Goal: Task Accomplishment & Management: Use online tool/utility

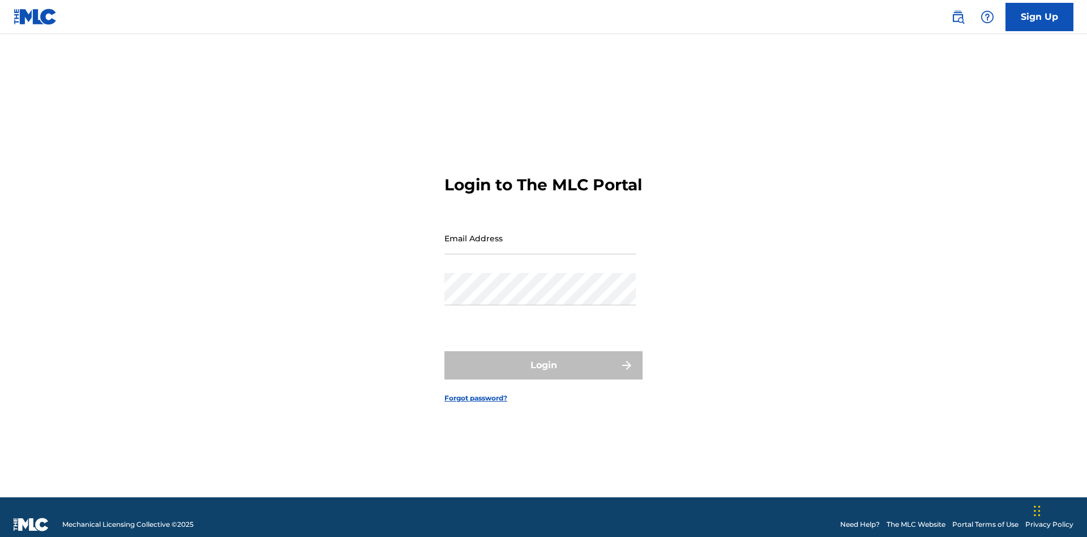
scroll to position [15, 0]
click at [540, 233] on input "Email Address" at bounding box center [539, 238] width 191 height 32
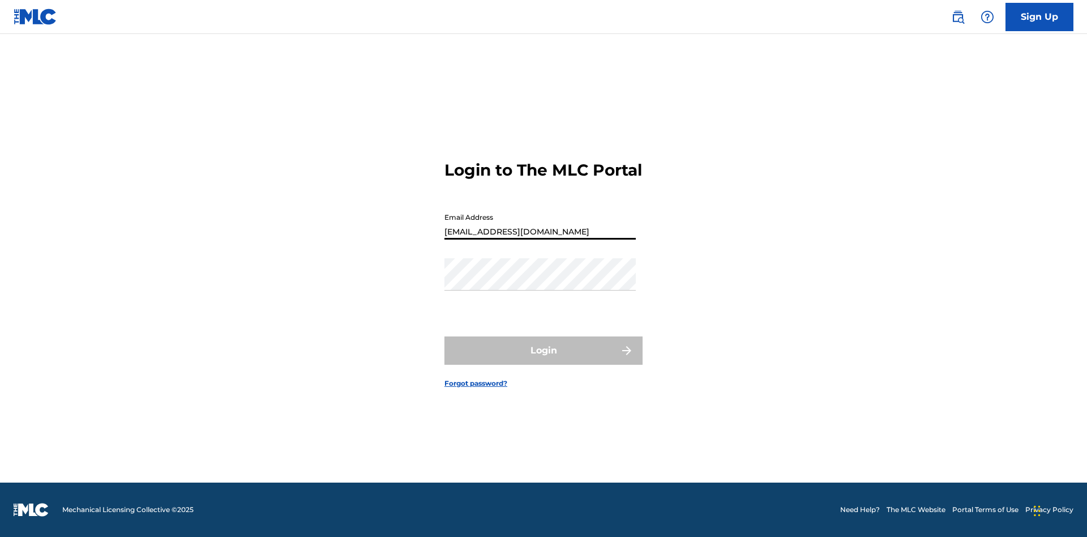
type input "[EMAIL_ADDRESS][DOMAIN_NAME]"
click at [544, 360] on button "Login" at bounding box center [543, 350] width 198 height 28
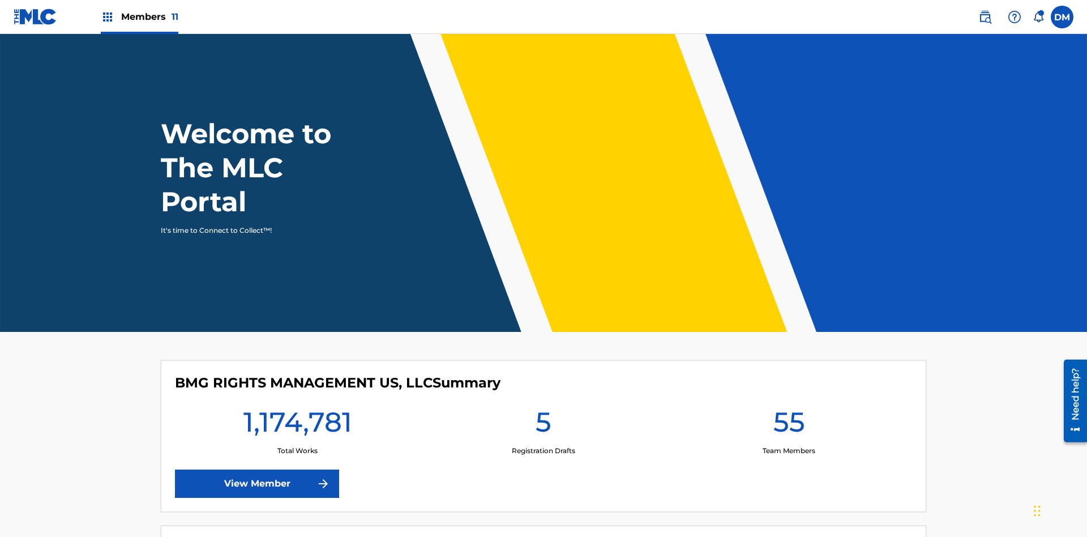
click at [139, 16] on span "Members 11" at bounding box center [149, 16] width 57 height 13
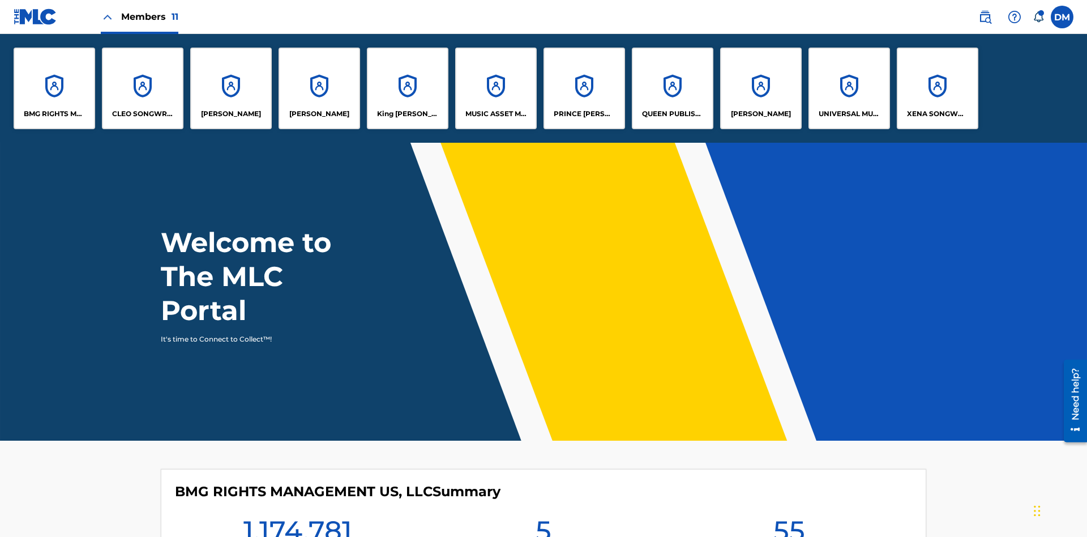
click at [407, 114] on p "King [PERSON_NAME]" at bounding box center [408, 114] width 62 height 10
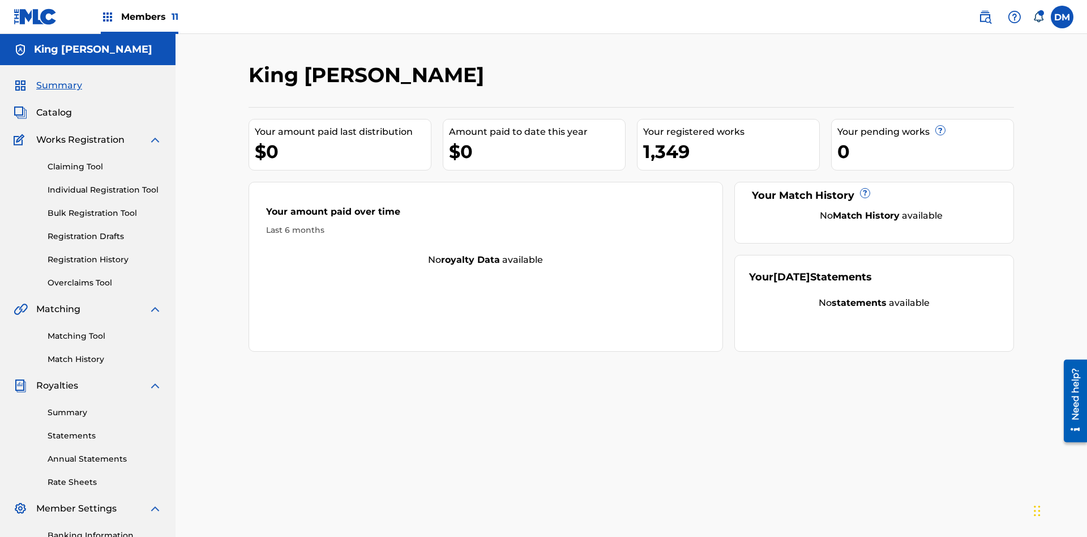
click at [105, 184] on link "Individual Registration Tool" at bounding box center [105, 190] width 114 height 12
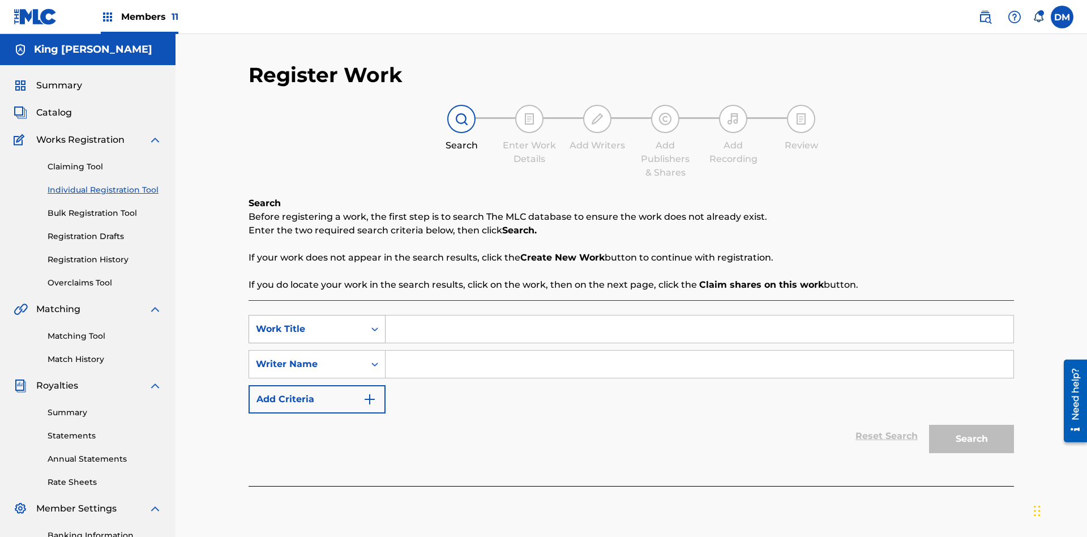
click at [307, 322] on div "Work Title" at bounding box center [307, 329] width 102 height 14
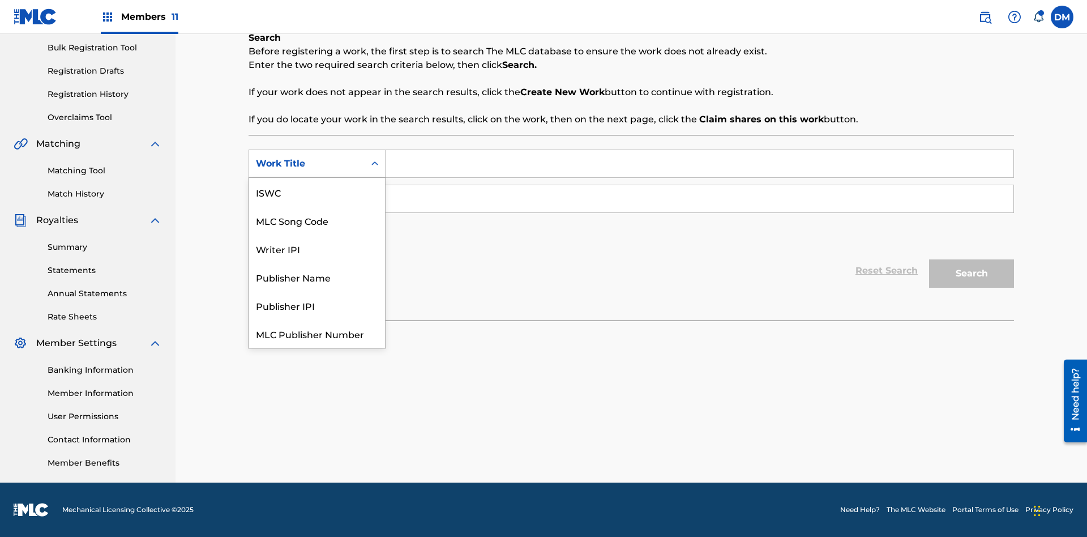
scroll to position [28, 0]
click at [317, 178] on div "ISWC" at bounding box center [317, 163] width 136 height 28
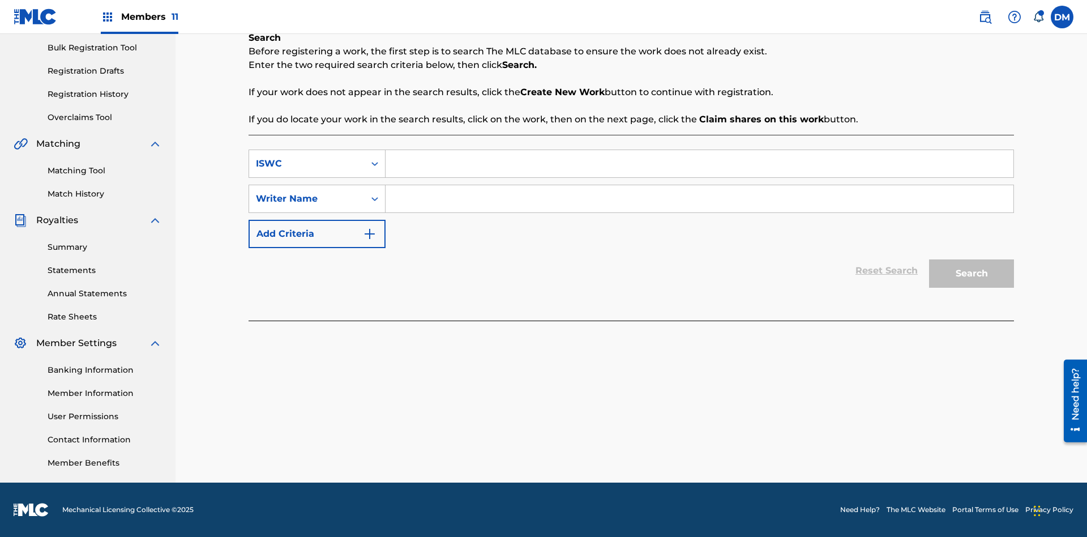
scroll to position [0, 0]
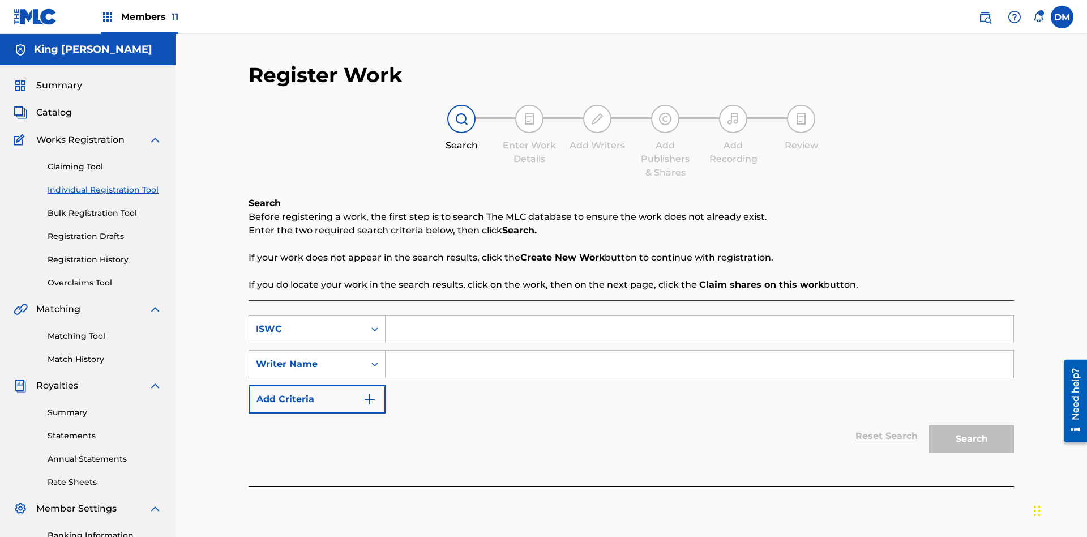
click at [699, 315] on input "Search Form" at bounding box center [700, 328] width 628 height 27
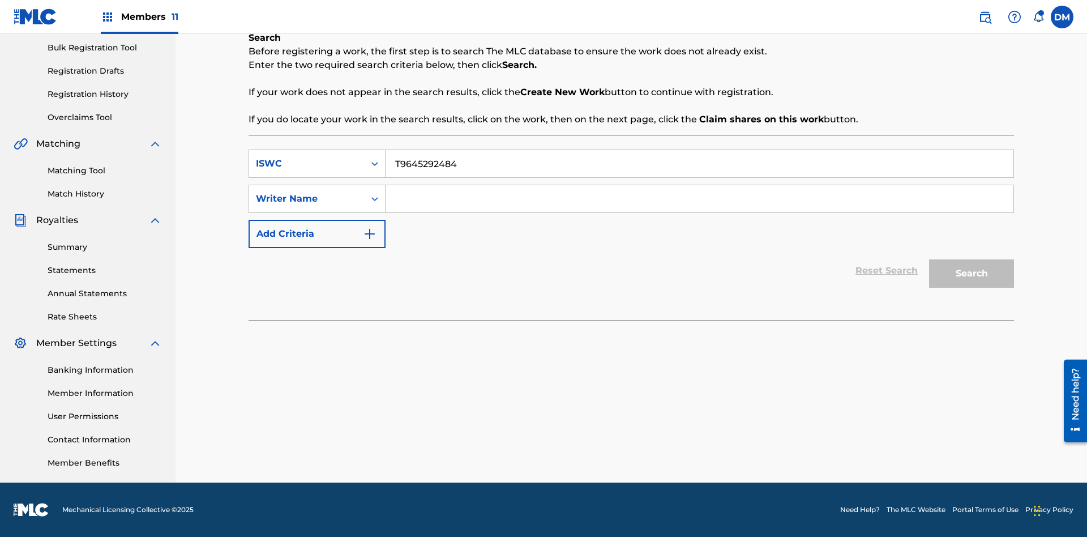
type input "T9645292484"
click at [699, 199] on input "Search Form" at bounding box center [700, 198] width 628 height 27
type input "[PERSON_NAME] [PERSON_NAME]"
click at [972, 273] on button "Search" at bounding box center [971, 273] width 85 height 28
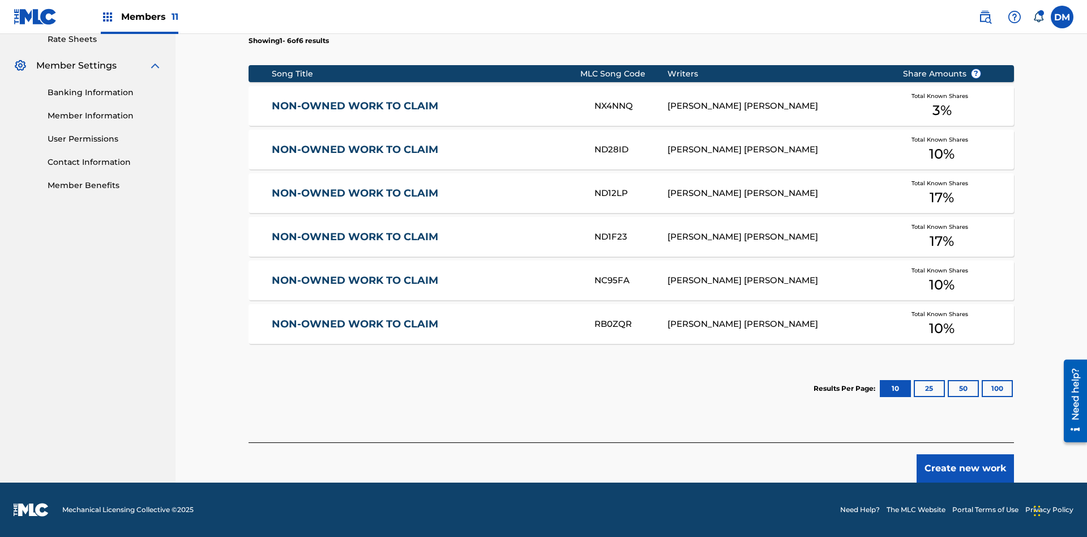
click at [982, 388] on button "100" at bounding box center [997, 388] width 31 height 17
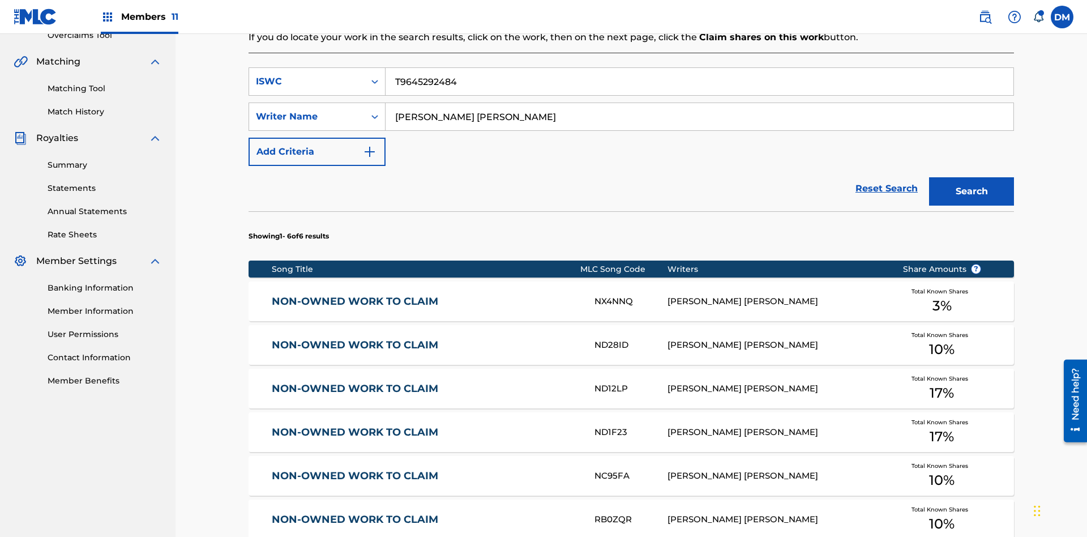
click at [699, 82] on input "T9645292484" at bounding box center [700, 81] width 628 height 27
click at [307, 75] on div "ISWC" at bounding box center [307, 82] width 102 height 14
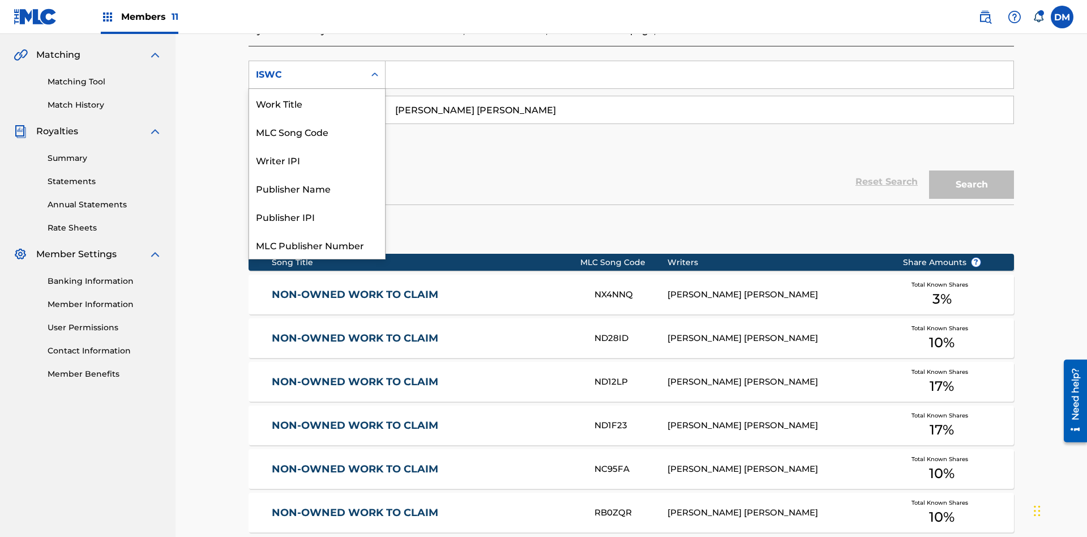
scroll to position [28, 0]
click at [317, 89] on div "Work Title" at bounding box center [317, 75] width 136 height 28
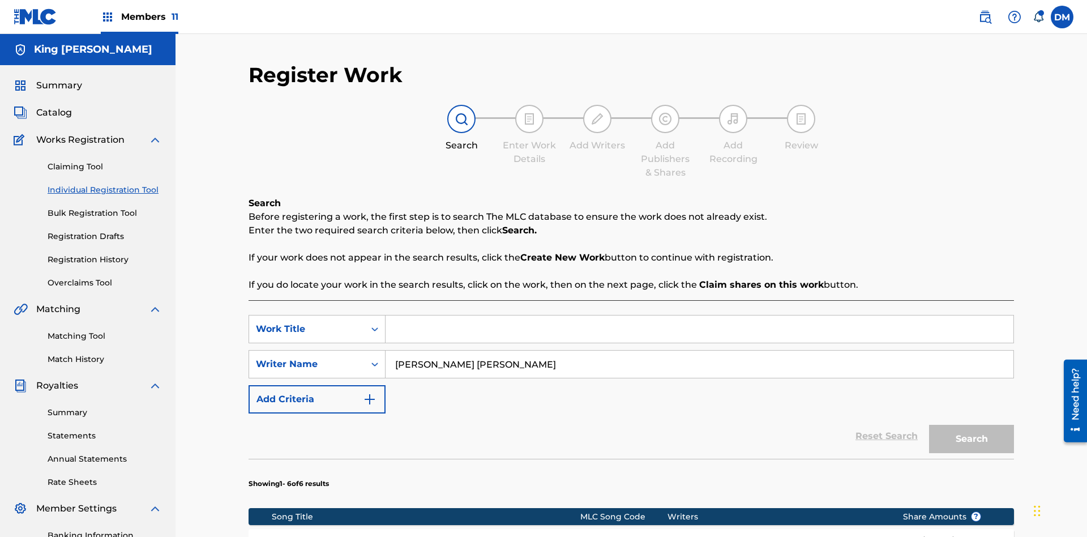
click at [699, 315] on input "Search Form" at bounding box center [700, 328] width 628 height 27
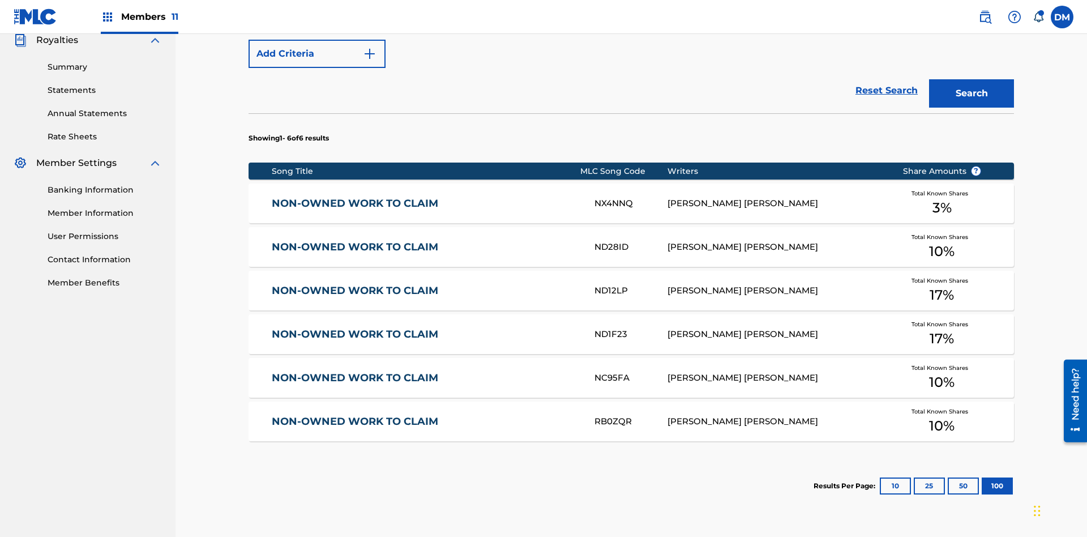
type input "NON-OWNED WORK TO CLAIM"
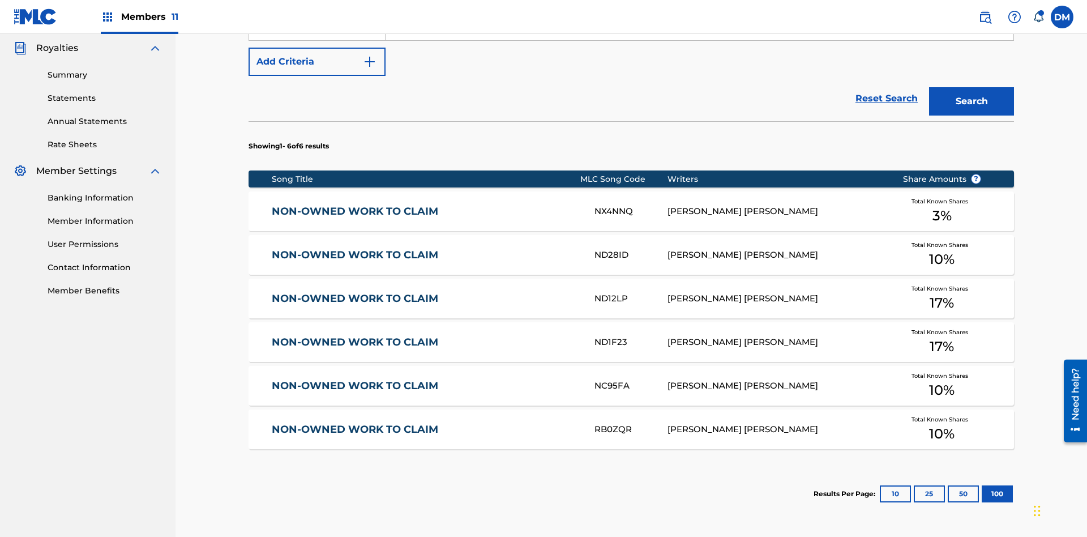
click at [972, 87] on button "Search" at bounding box center [971, 101] width 85 height 28
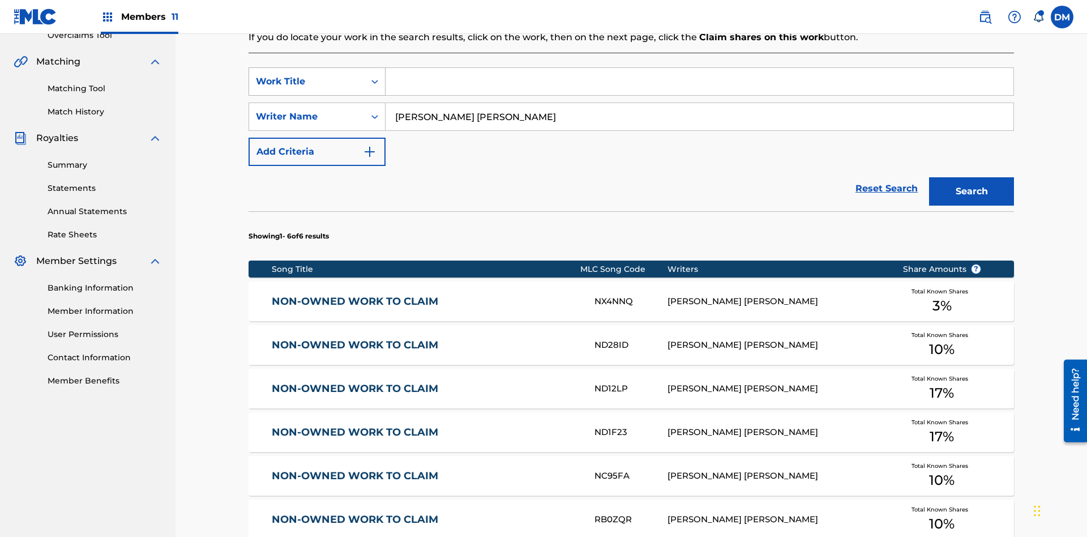
click at [307, 75] on div "Work Title" at bounding box center [307, 82] width 102 height 14
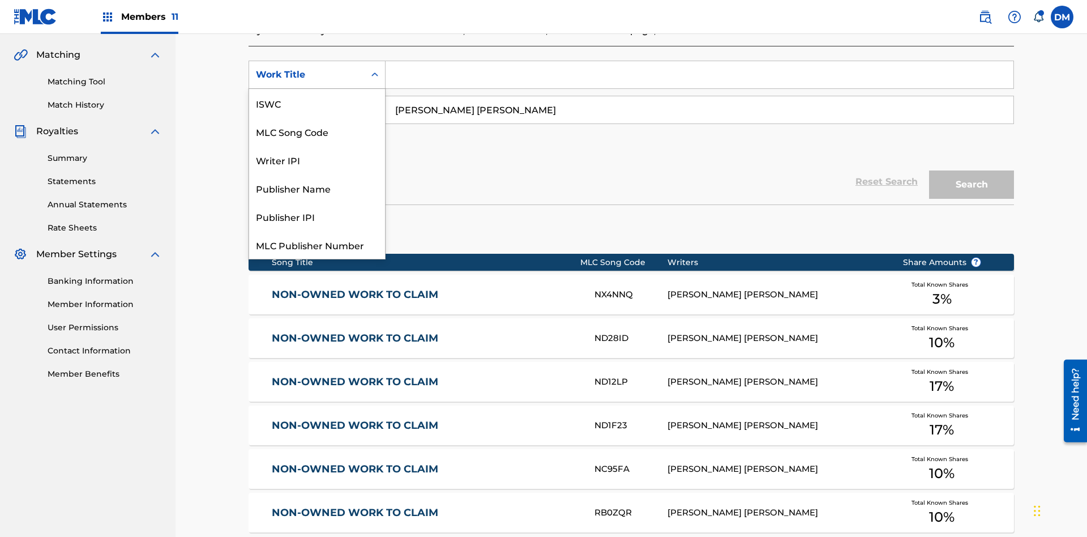
scroll to position [28, 0]
click at [317, 103] on div "MLC Song Code" at bounding box center [317, 103] width 136 height 28
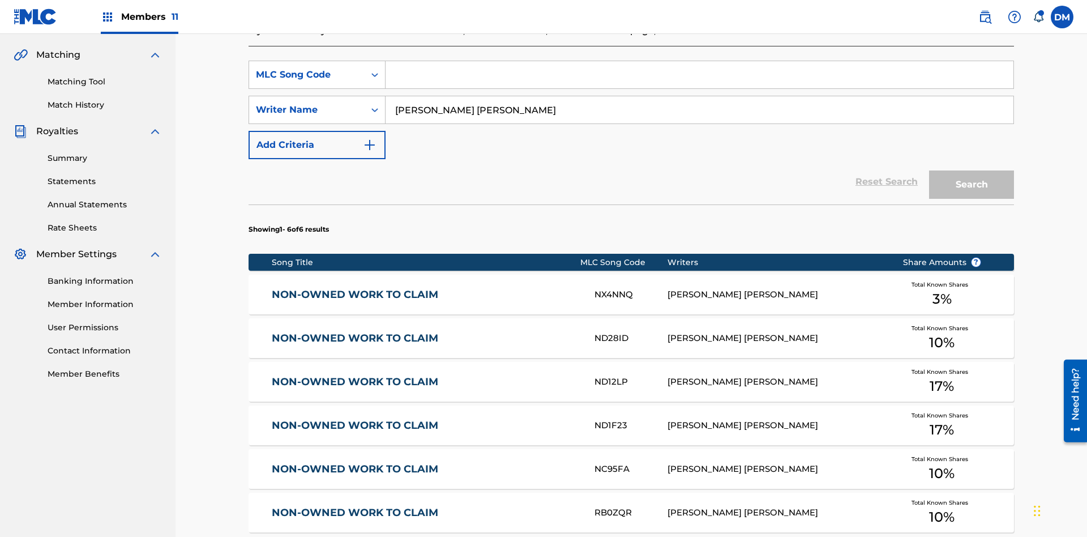
click at [699, 82] on input "Search Form" at bounding box center [700, 74] width 628 height 27
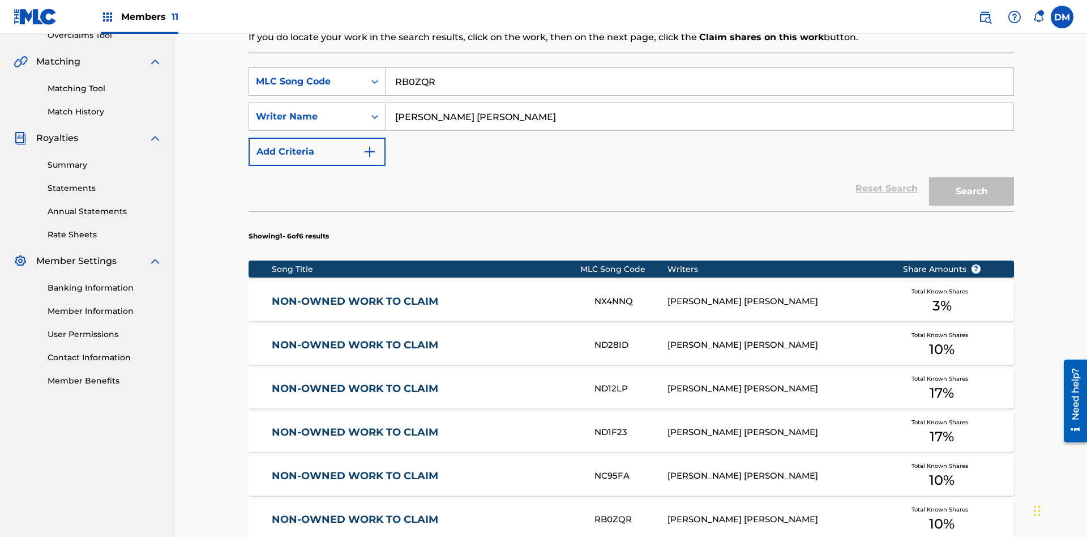
type input "RB0ZQR"
click at [972, 177] on button "Search" at bounding box center [971, 191] width 85 height 28
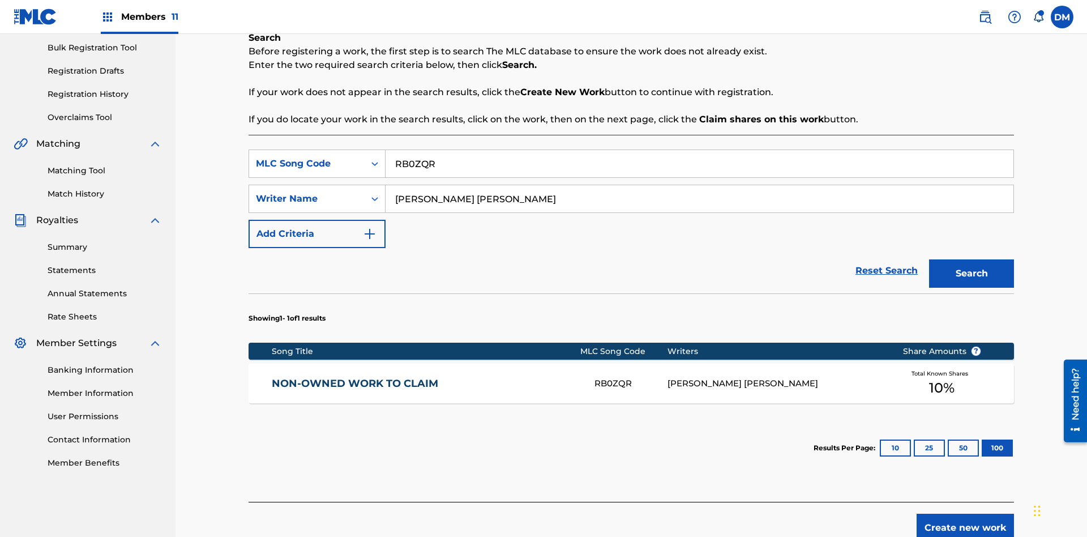
scroll to position [225, 0]
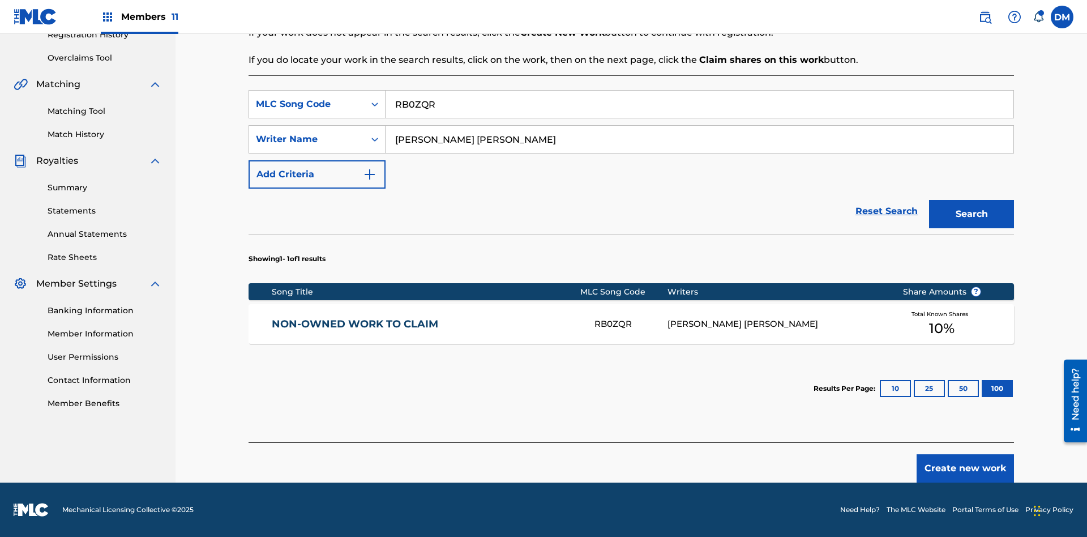
click at [982, 388] on button "100" at bounding box center [997, 388] width 31 height 17
click at [699, 104] on input "RB0ZQR" at bounding box center [700, 104] width 628 height 27
click at [307, 104] on div "MLC Song Code" at bounding box center [307, 104] width 102 height 14
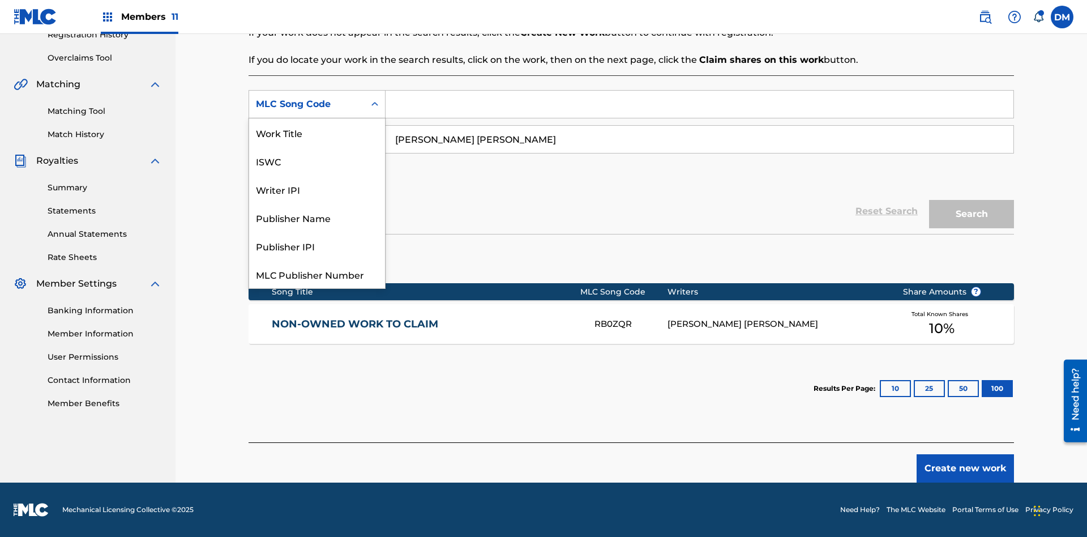
scroll to position [28, 0]
click at [317, 161] on div "Writer IPI" at bounding box center [317, 161] width 136 height 28
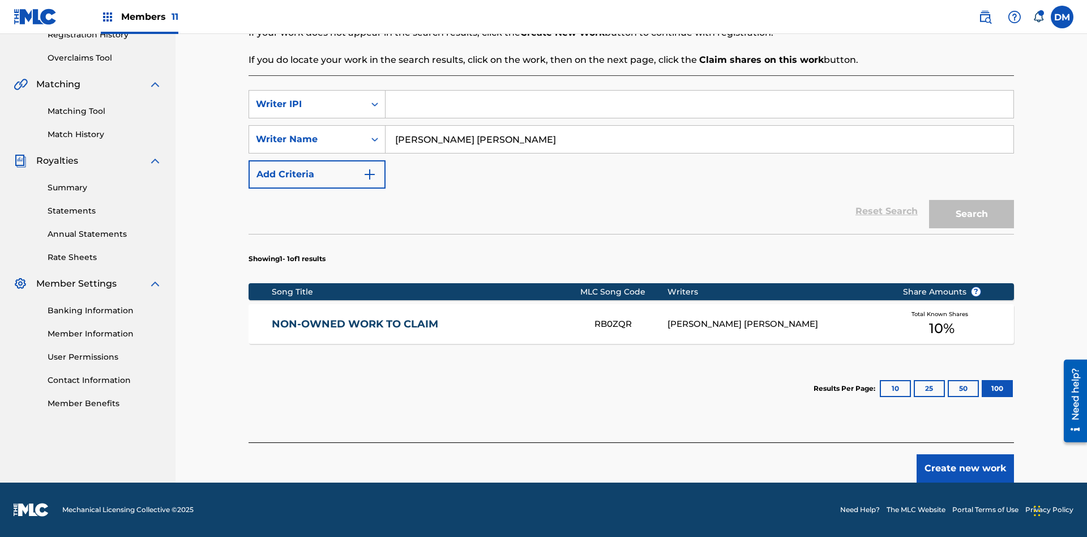
click at [699, 104] on input "Search Form" at bounding box center [700, 104] width 628 height 27
type input "00369275519"
click at [972, 214] on button "Search" at bounding box center [971, 214] width 85 height 28
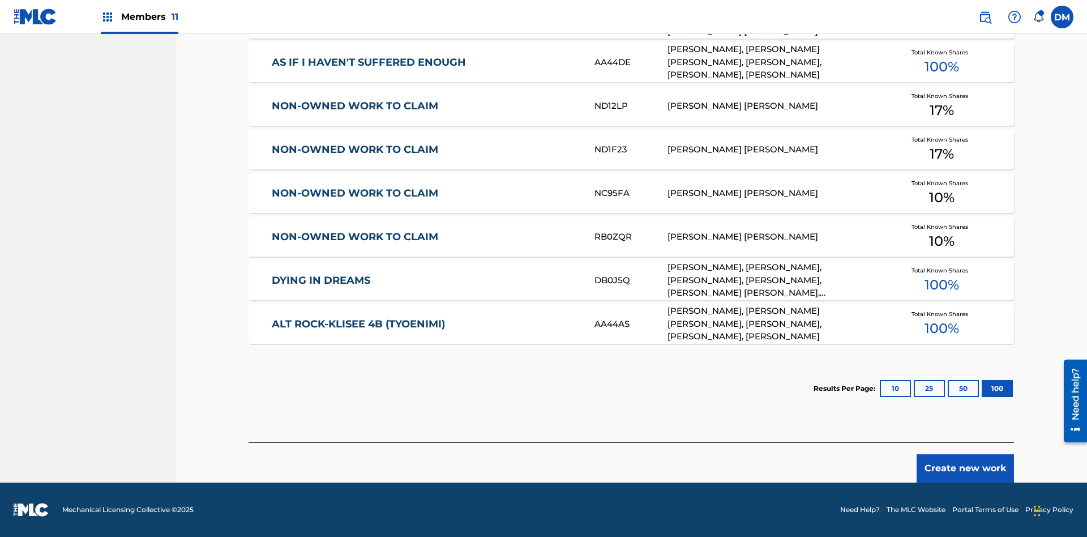
click at [982, 388] on button "100" at bounding box center [997, 388] width 31 height 17
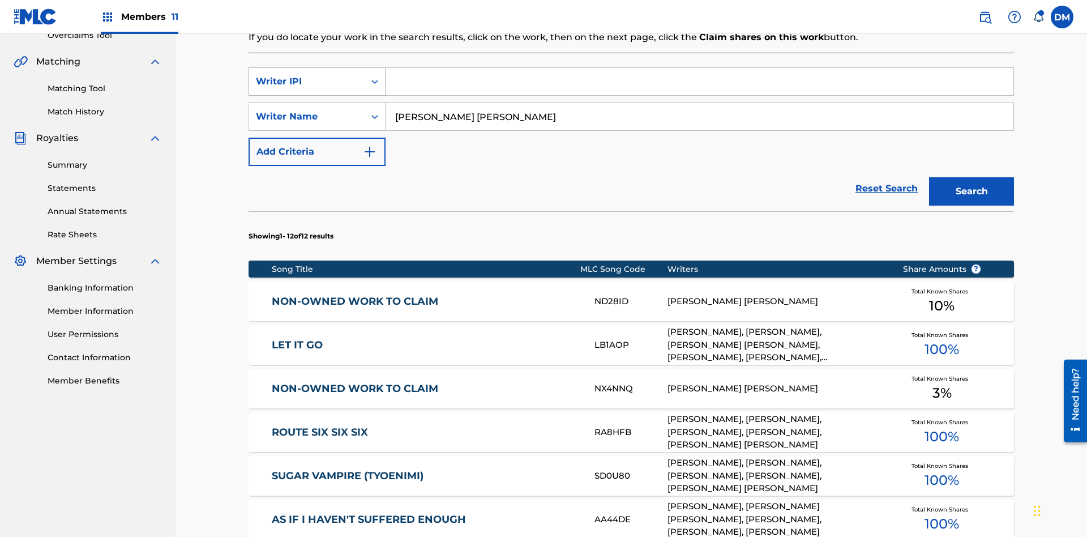
click at [307, 75] on div "Writer IPI" at bounding box center [307, 82] width 102 height 14
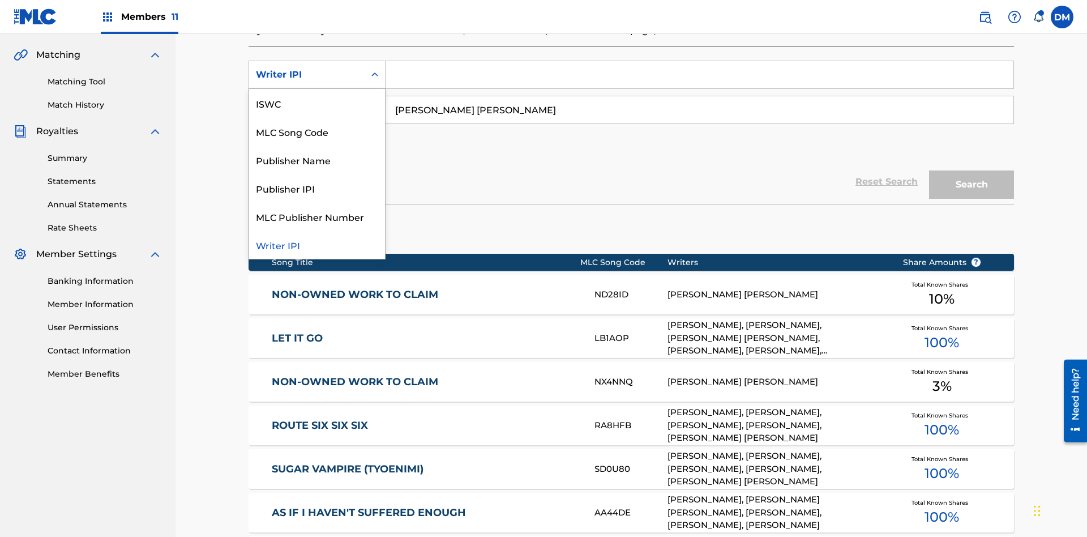
click at [317, 160] on div "Publisher Name" at bounding box center [317, 160] width 136 height 28
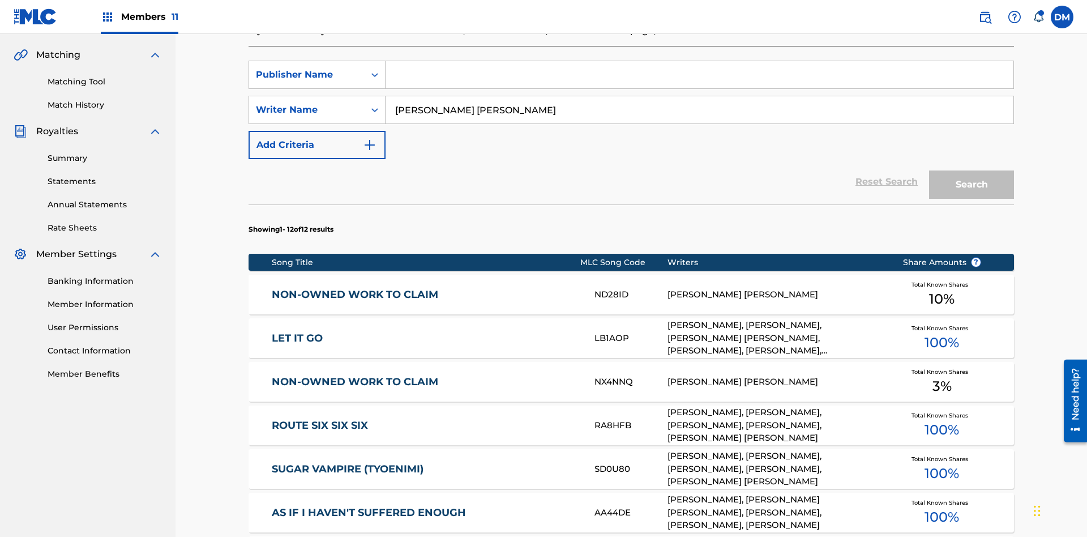
click at [699, 82] on input "Search Form" at bounding box center [700, 74] width 628 height 27
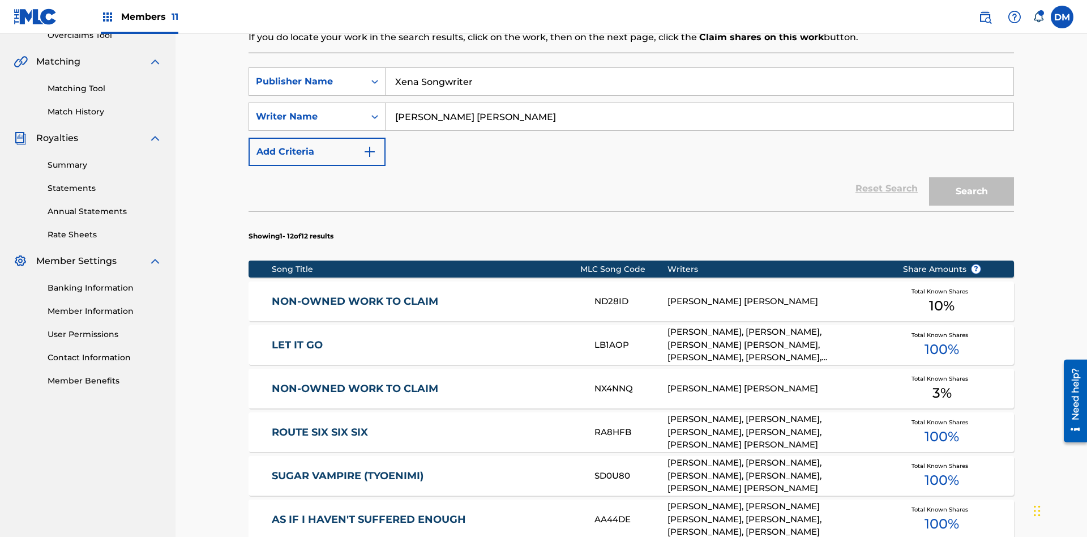
type input "Xena Songwriter"
click at [972, 177] on button "Search" at bounding box center [971, 191] width 85 height 28
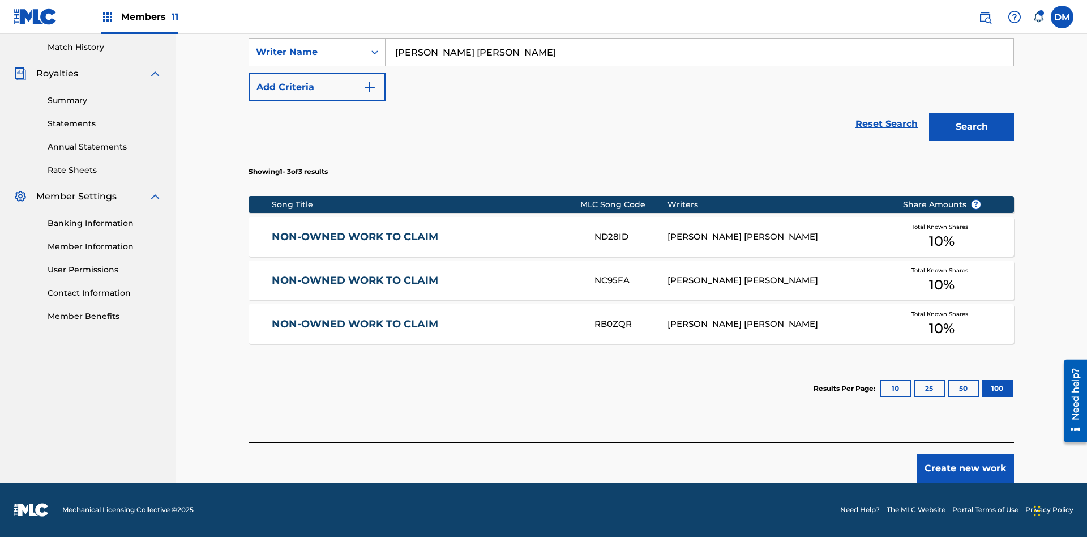
click at [982, 388] on button "100" at bounding box center [997, 388] width 31 height 17
click at [699, 31] on input "Xena Songwriter" at bounding box center [700, 16] width 628 height 27
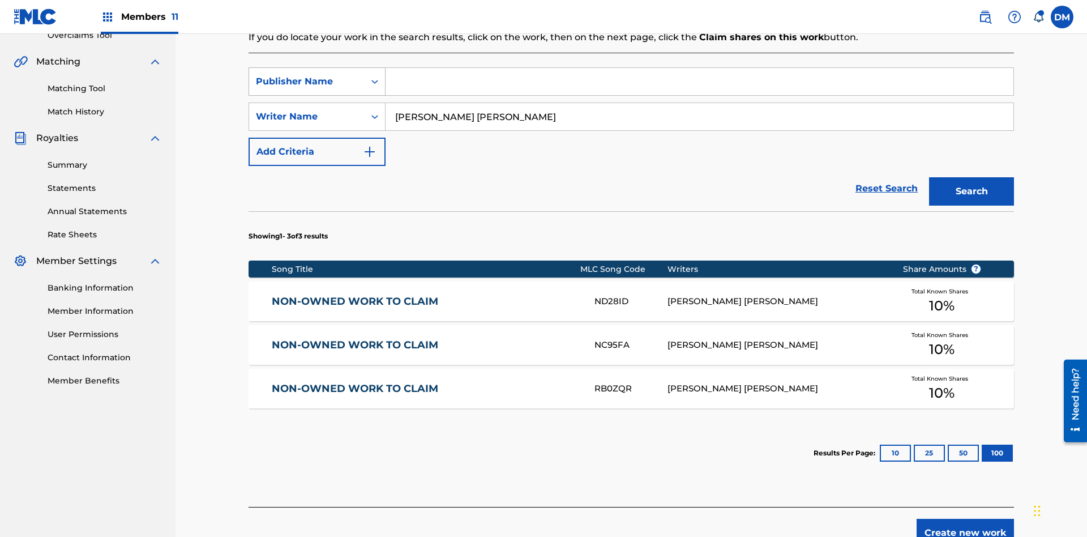
click at [307, 75] on div "Publisher Name" at bounding box center [307, 82] width 102 height 14
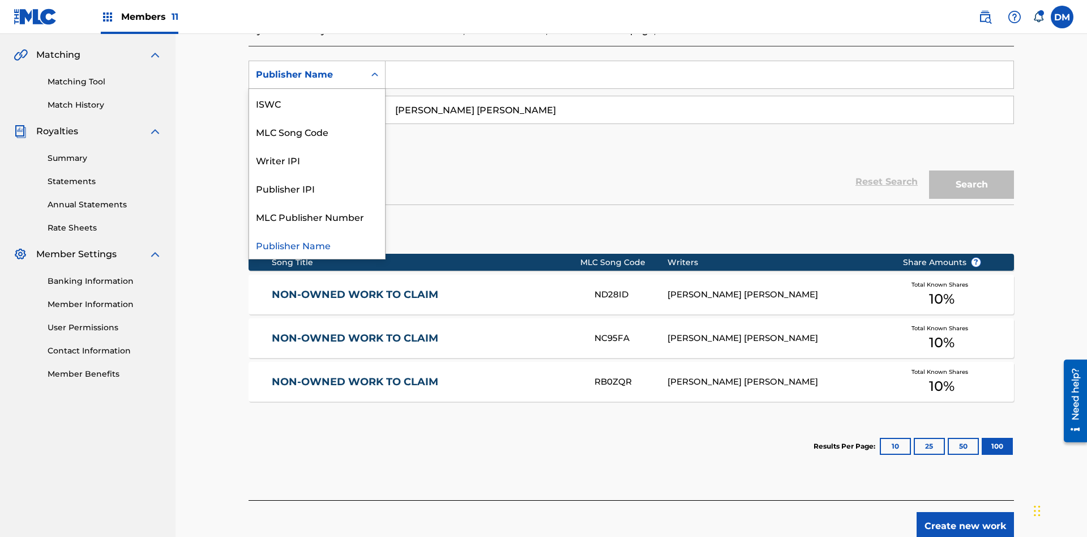
click at [317, 188] on div "Publisher IPI" at bounding box center [317, 188] width 136 height 28
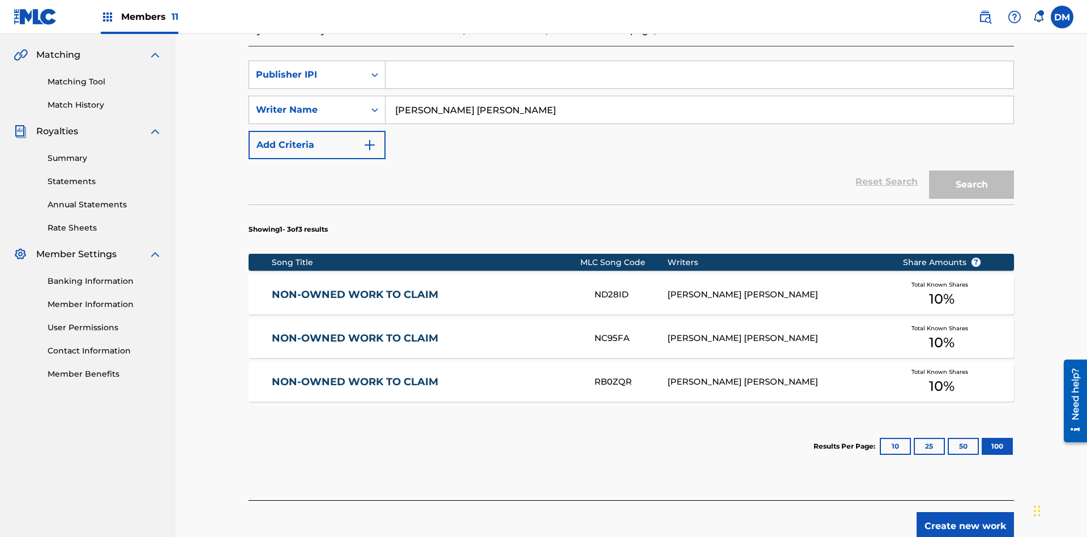
click at [699, 82] on input "Search Form" at bounding box center [700, 74] width 628 height 27
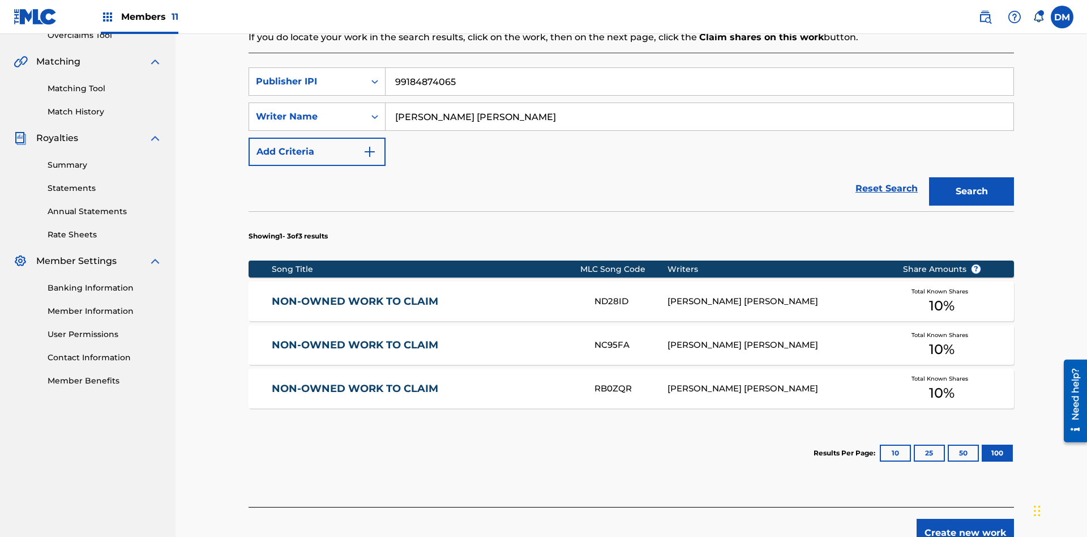
type input "99184874065"
click at [972, 177] on button "Search" at bounding box center [971, 191] width 85 height 28
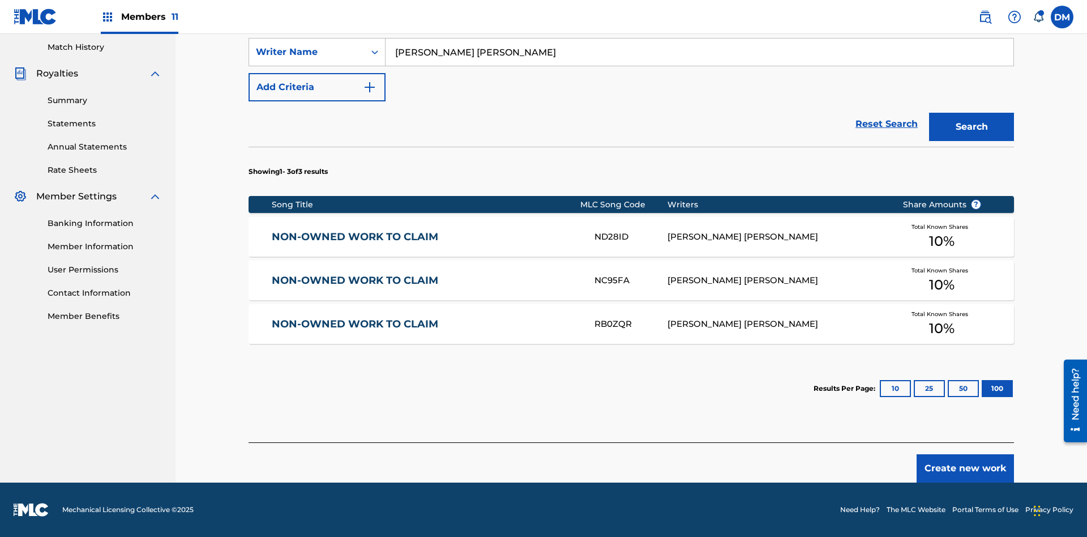
click at [982, 388] on button "100" at bounding box center [997, 388] width 31 height 17
click at [699, 66] on input "[PERSON_NAME] [PERSON_NAME]" at bounding box center [700, 51] width 628 height 27
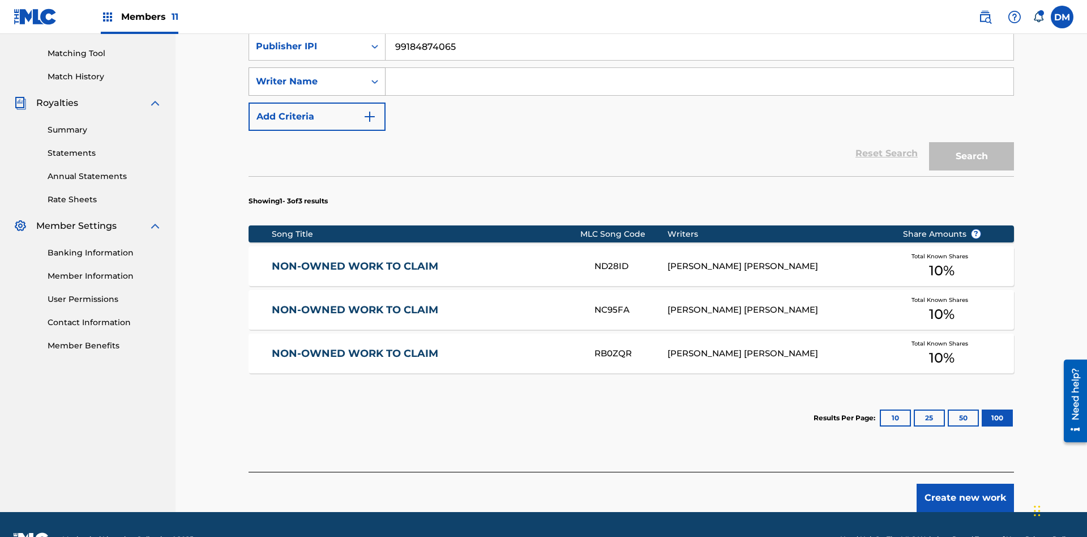
click at [307, 75] on div "Writer Name" at bounding box center [307, 82] width 102 height 14
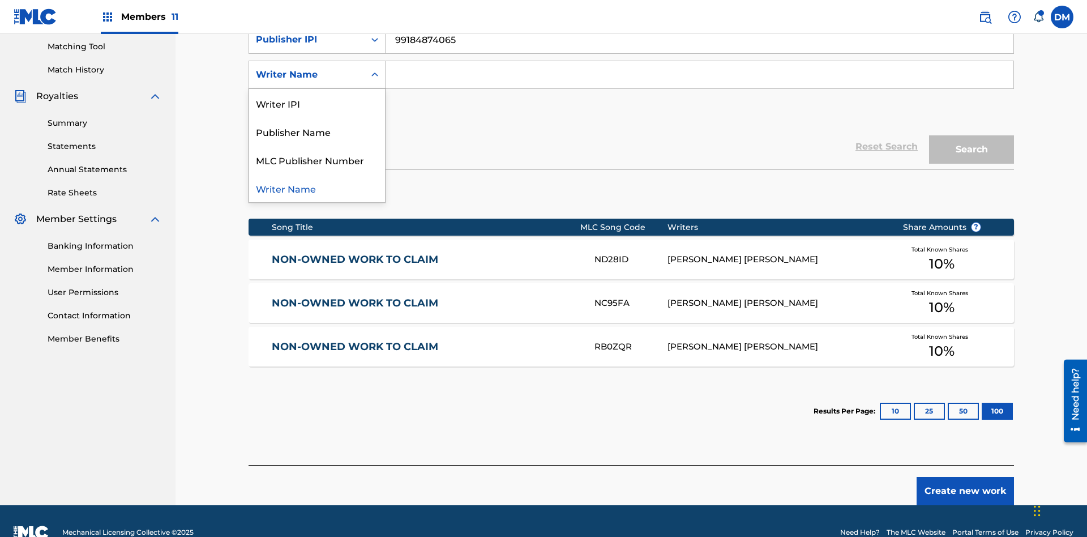
click at [317, 160] on div "MLC Publisher Number" at bounding box center [317, 160] width 136 height 28
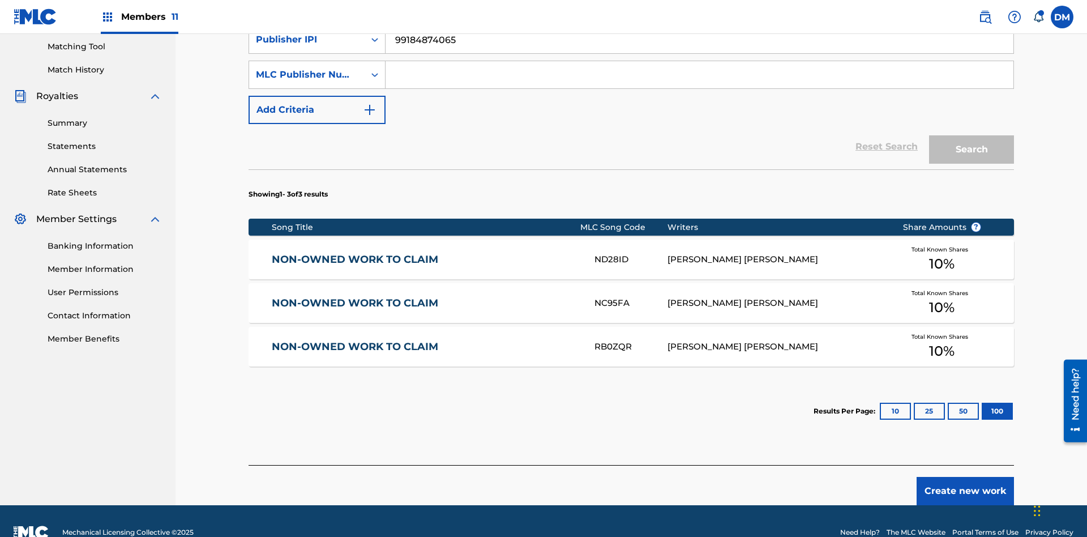
click at [699, 82] on input "Search Form" at bounding box center [700, 74] width 628 height 27
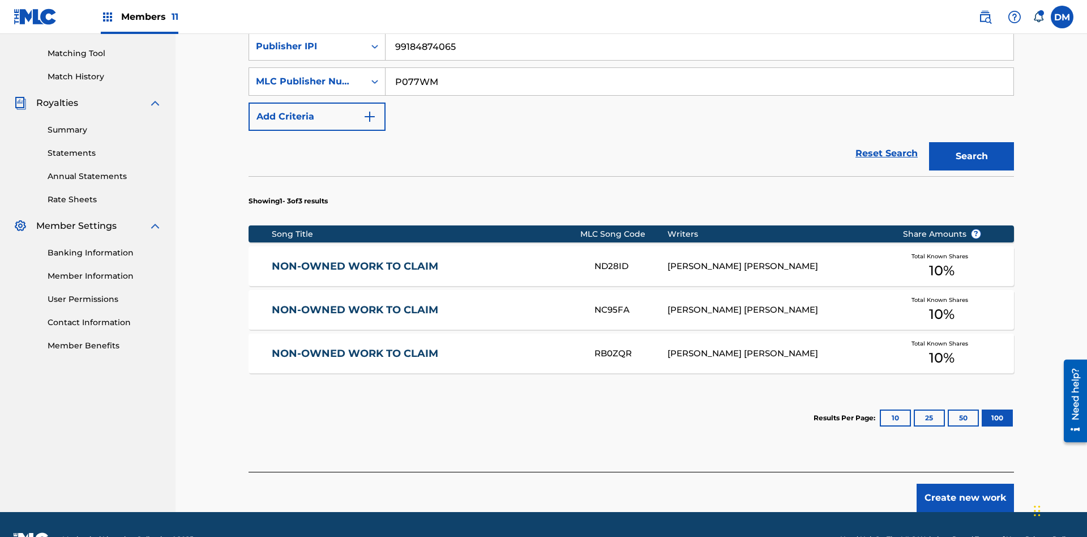
type input "P077WM"
click at [972, 142] on button "Search" at bounding box center [971, 156] width 85 height 28
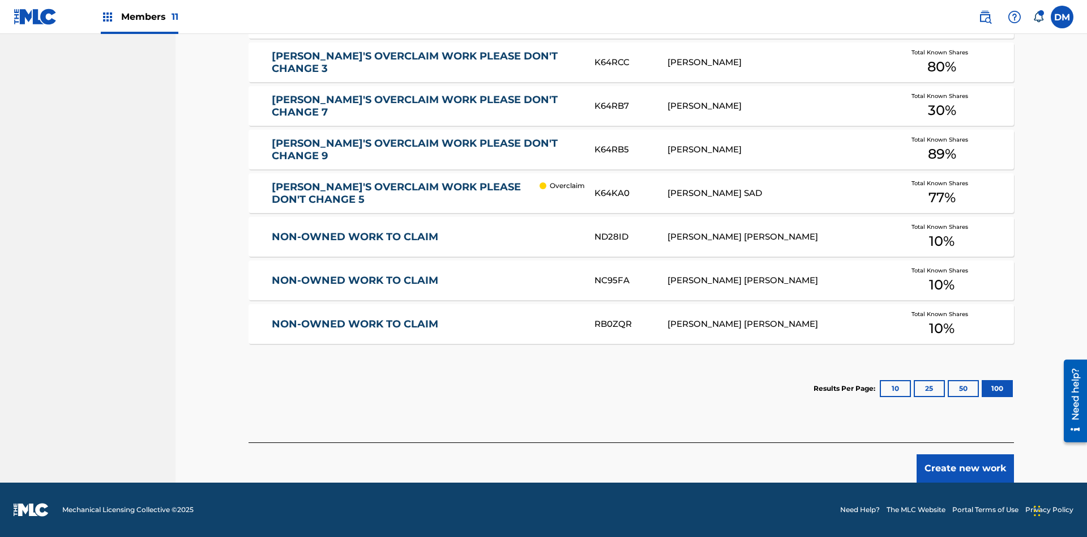
click at [982, 388] on button "100" at bounding box center [997, 388] width 31 height 17
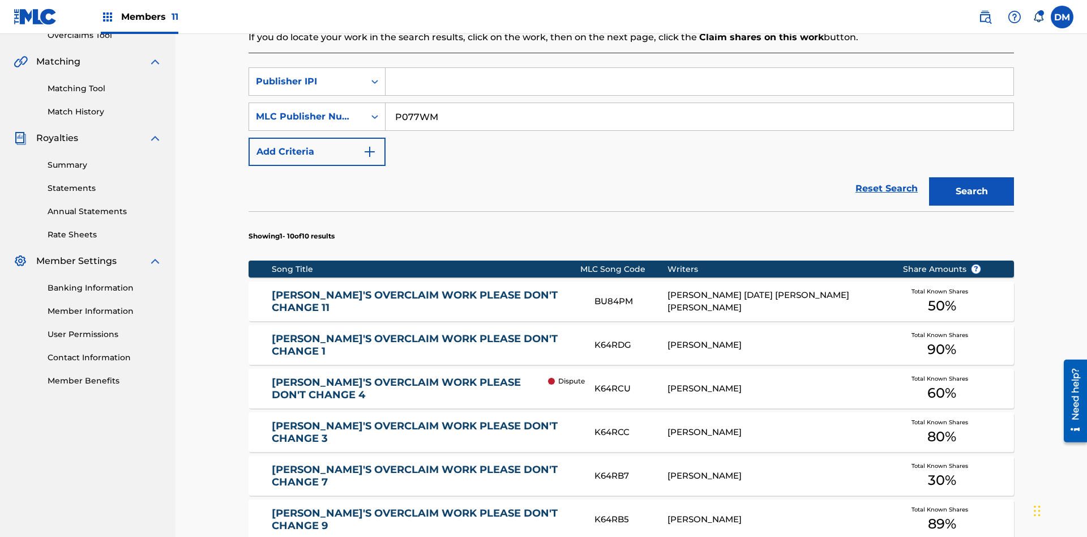
click at [699, 103] on input "P077WM" at bounding box center [700, 116] width 628 height 27
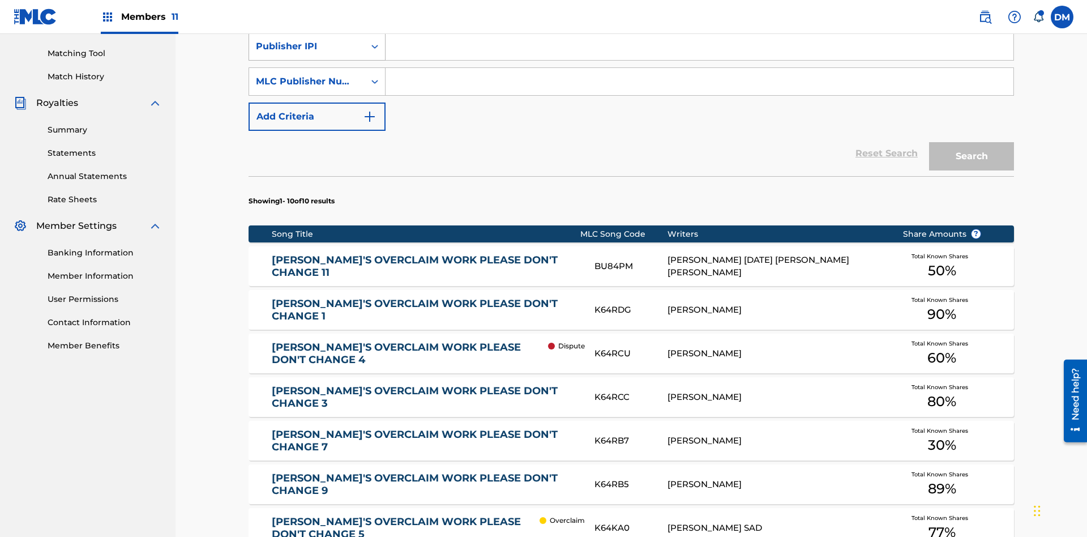
click at [307, 53] on div "Publisher IPI" at bounding box center [307, 47] width 102 height 14
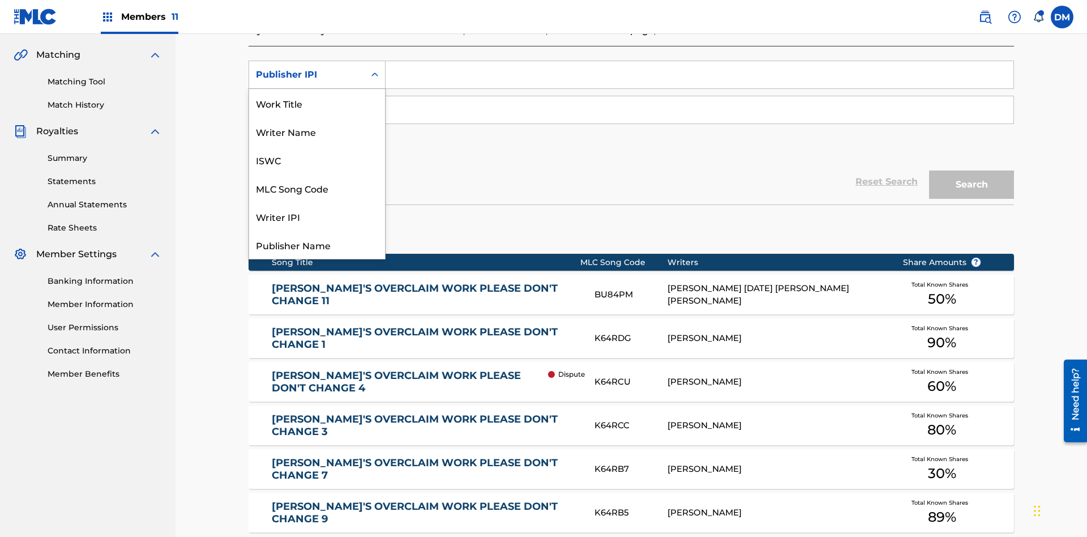
scroll to position [28, 0]
click at [317, 89] on div "Work Title" at bounding box center [317, 75] width 136 height 28
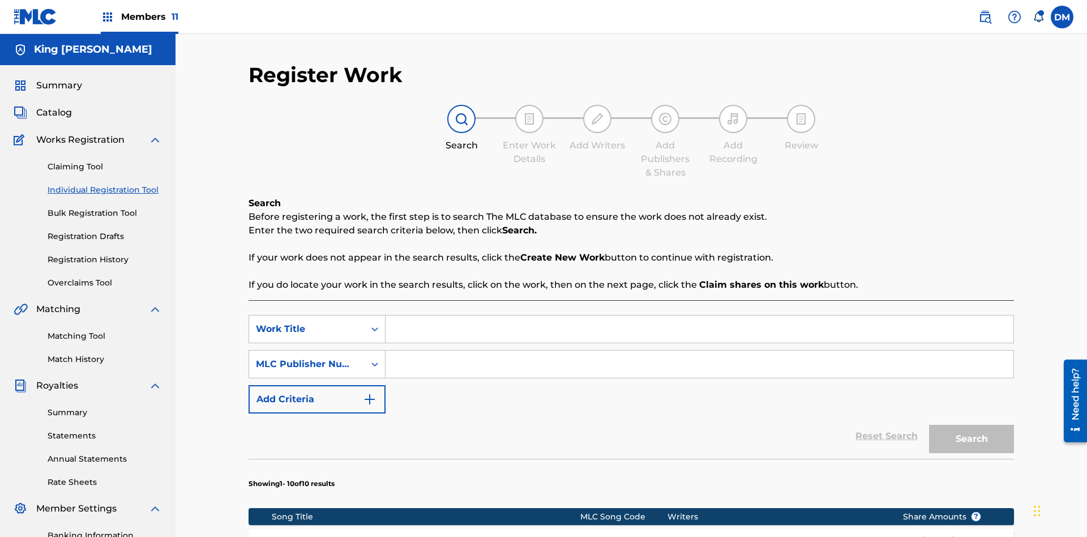
scroll to position [289, 0]
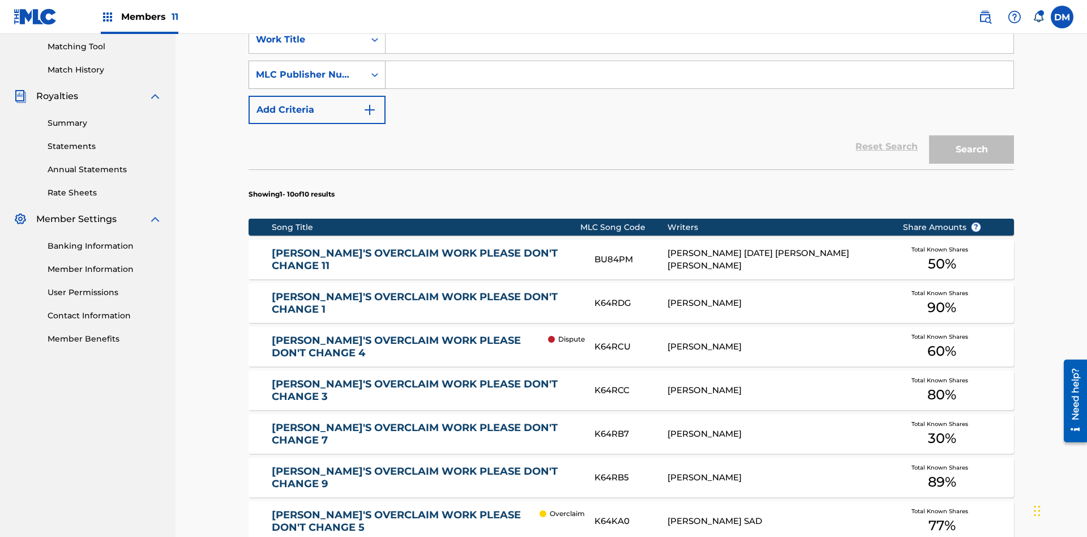
click at [307, 75] on div "MLC Publisher Number" at bounding box center [307, 75] width 102 height 14
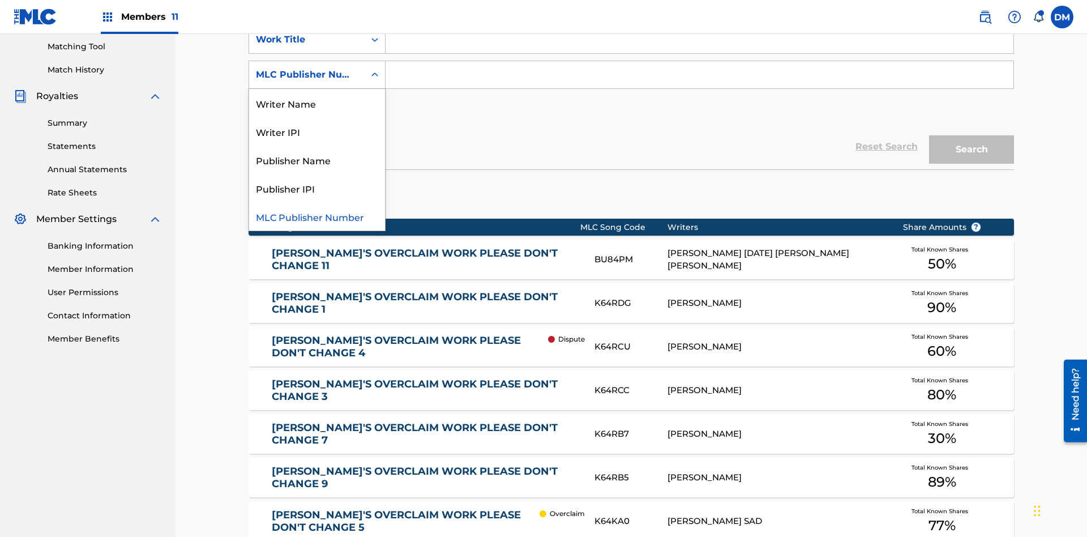
click at [317, 160] on div "Publisher Name" at bounding box center [317, 160] width 136 height 28
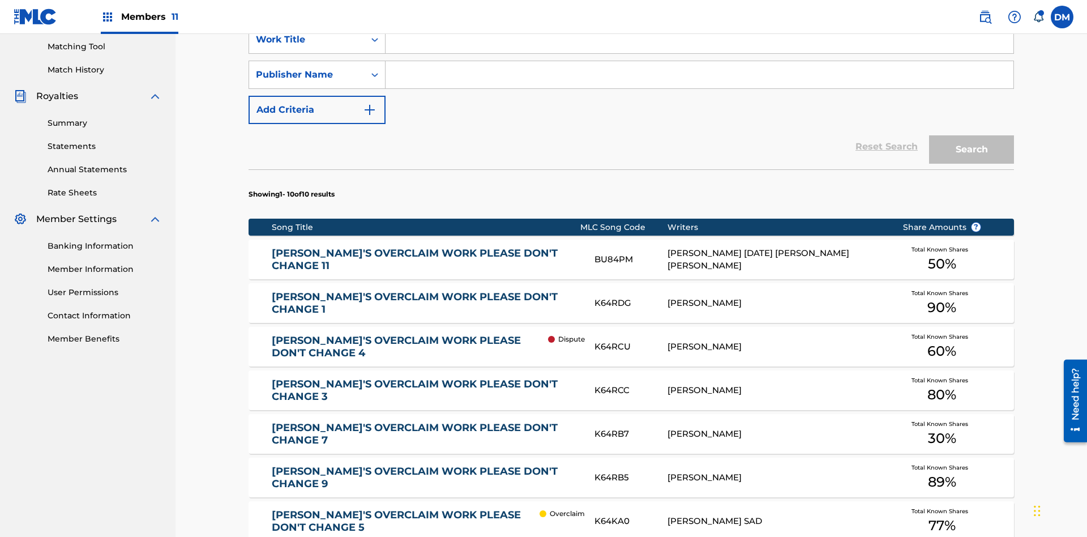
click at [317, 96] on button "Add Criteria" at bounding box center [317, 110] width 137 height 28
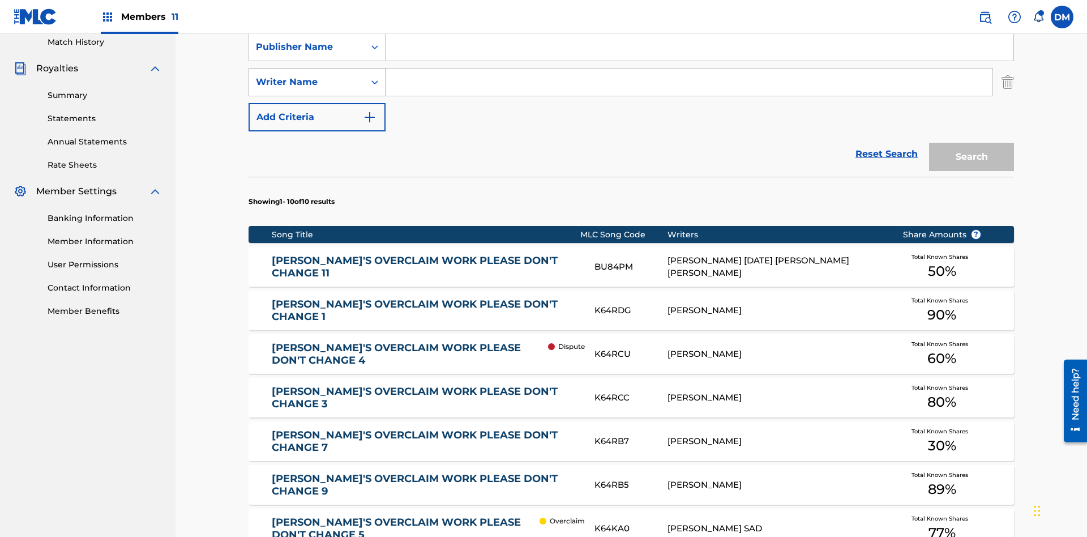
click at [307, 75] on div "Writer Name" at bounding box center [307, 82] width 102 height 14
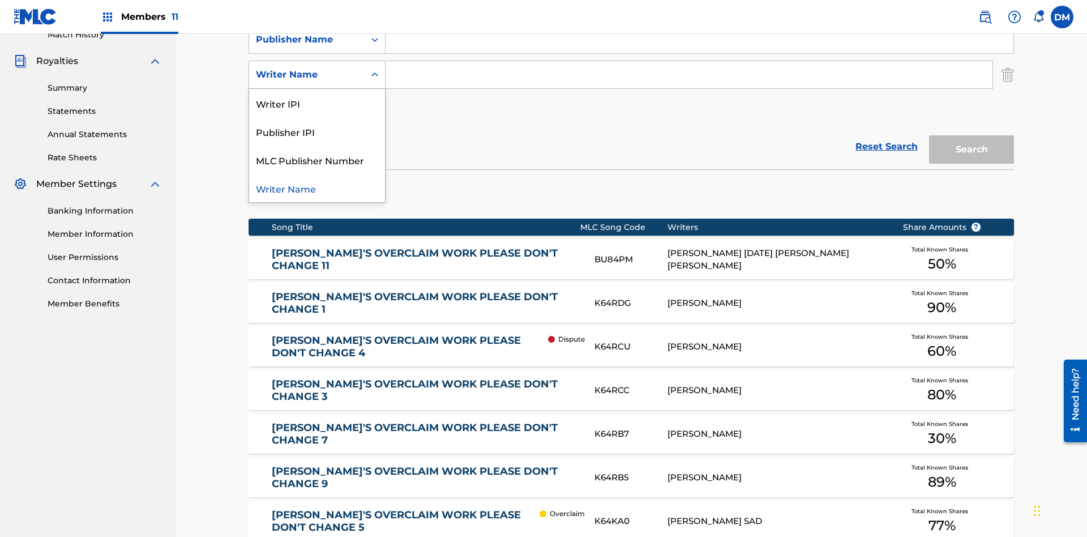
click at [317, 131] on div "Publisher IPI" at bounding box center [317, 131] width 136 height 28
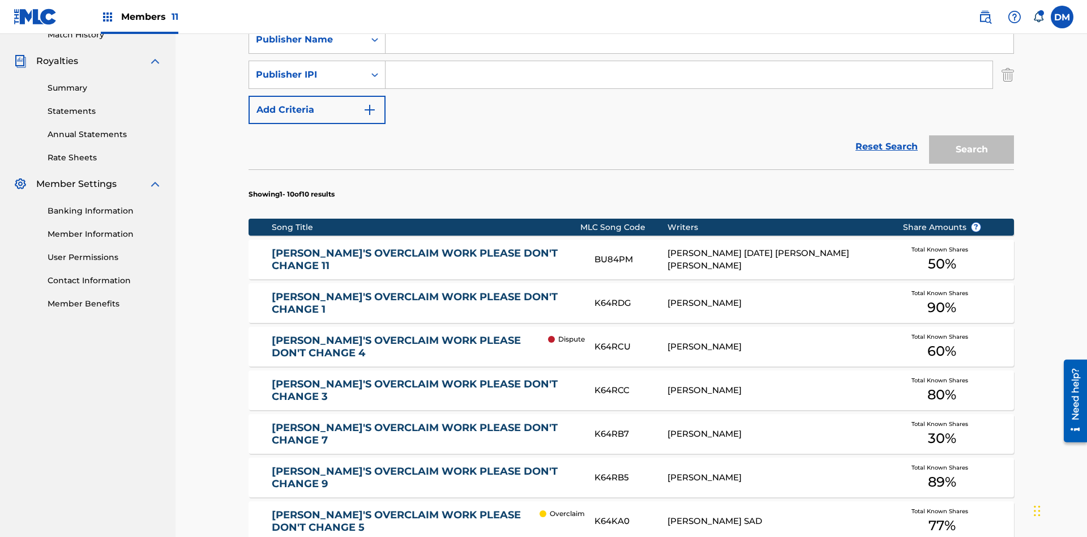
click at [317, 96] on button "Add Criteria" at bounding box center [317, 110] width 137 height 28
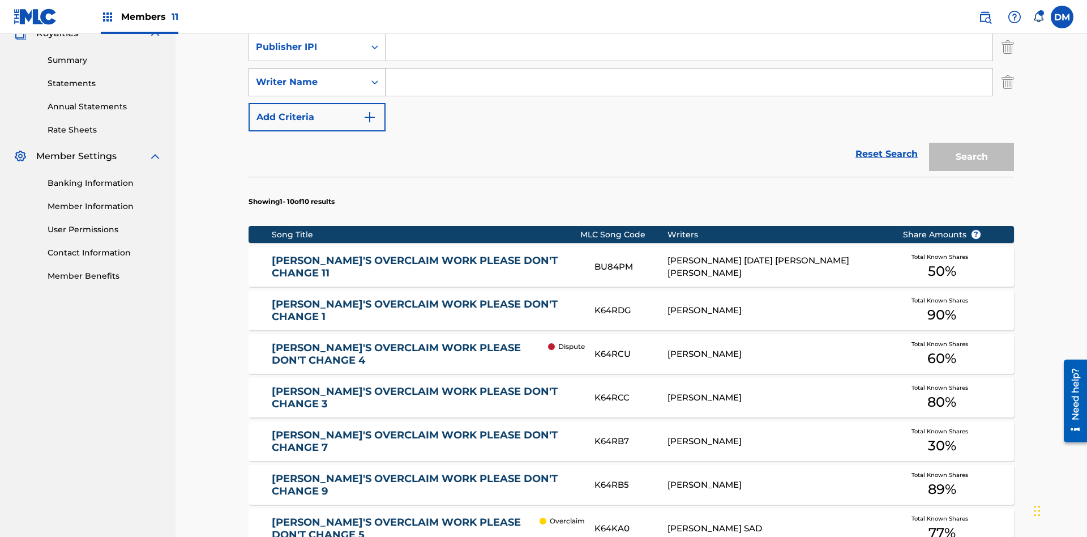
click at [307, 75] on div "Writer Name" at bounding box center [307, 82] width 102 height 14
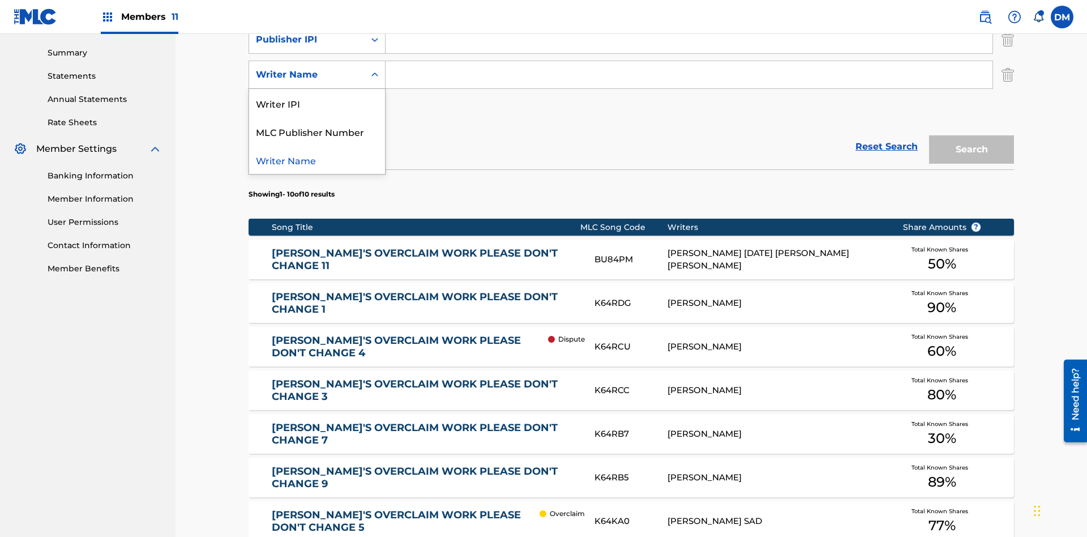
click at [317, 160] on div "Writer Name" at bounding box center [317, 160] width 136 height 28
click at [317, 96] on button "Add Criteria" at bounding box center [317, 110] width 137 height 28
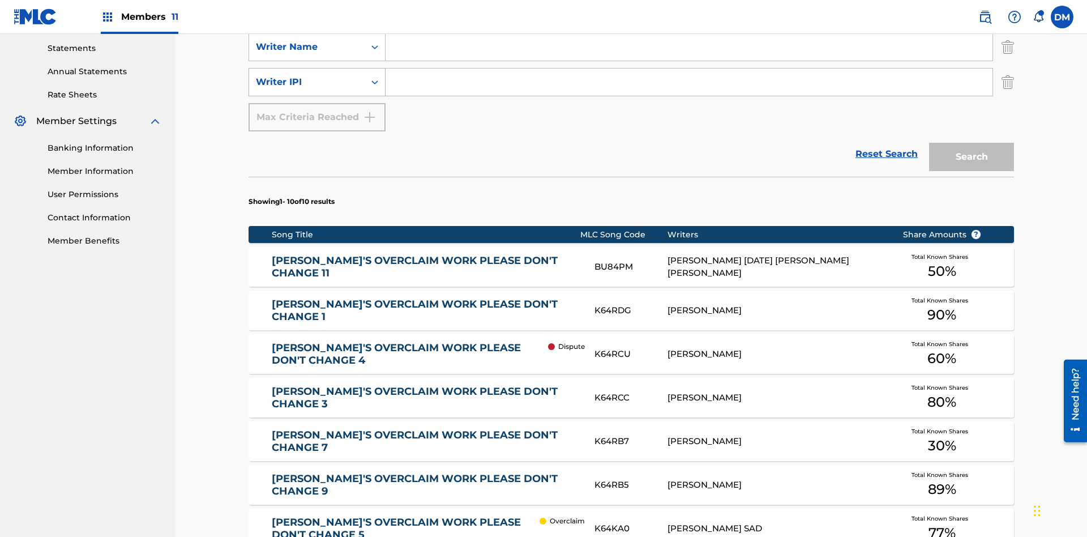
click at [307, 75] on div "Writer IPI" at bounding box center [307, 82] width 102 height 14
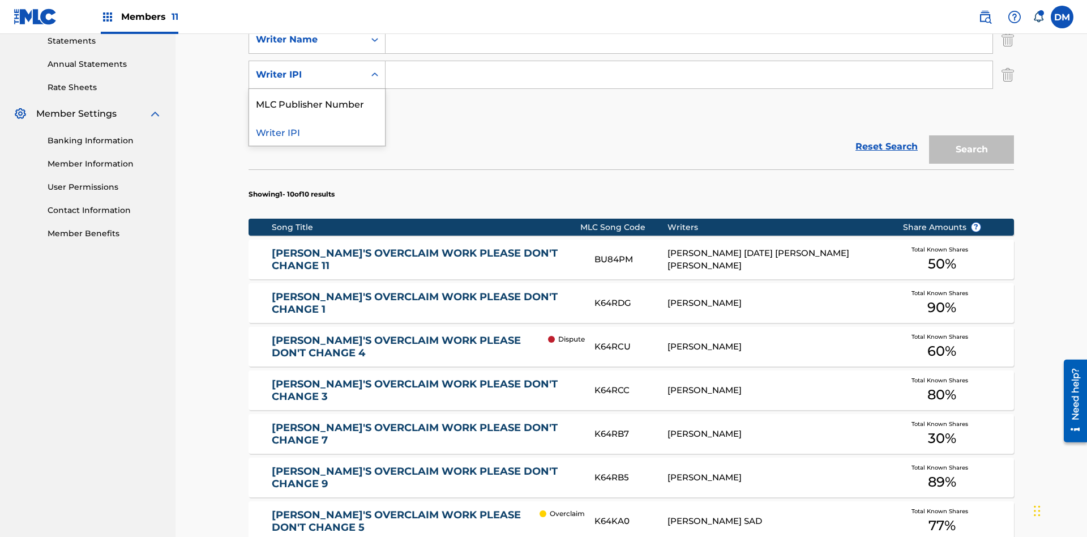
click at [317, 103] on div "MLC Publisher Number" at bounding box center [317, 103] width 136 height 28
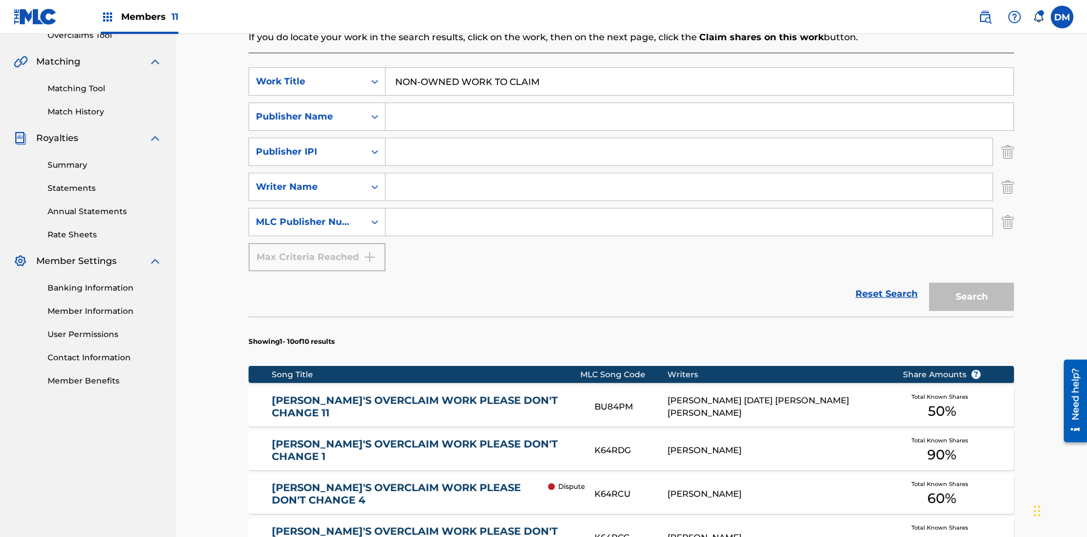
type input "NON-OWNED WORK TO CLAIM"
click at [699, 103] on input "Search Form" at bounding box center [700, 116] width 628 height 27
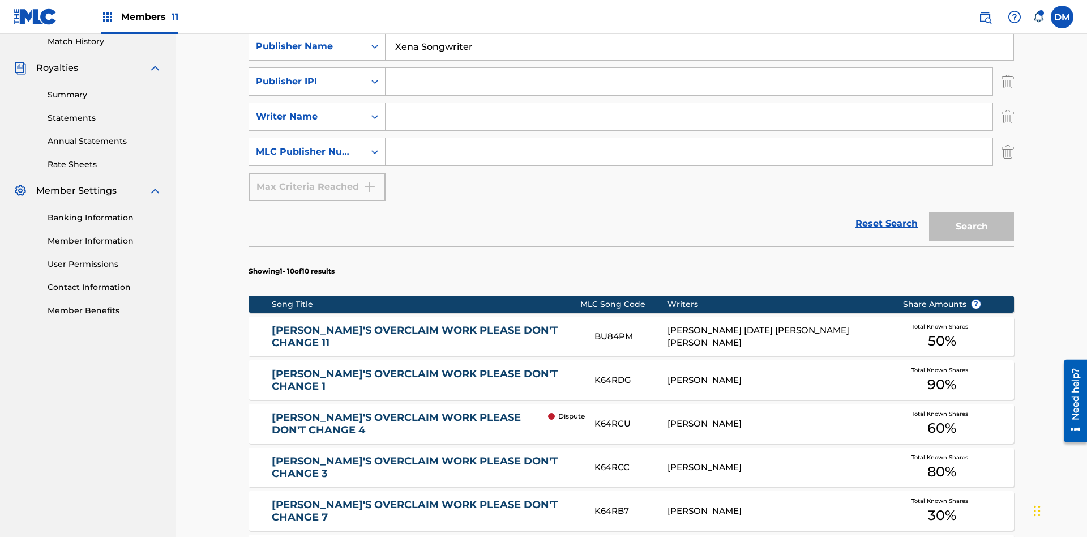
type input "Xena Songwriter"
click at [689, 82] on input "Search Form" at bounding box center [689, 81] width 607 height 27
type input "99184874065"
click at [689, 103] on input "Search Form" at bounding box center [689, 116] width 607 height 27
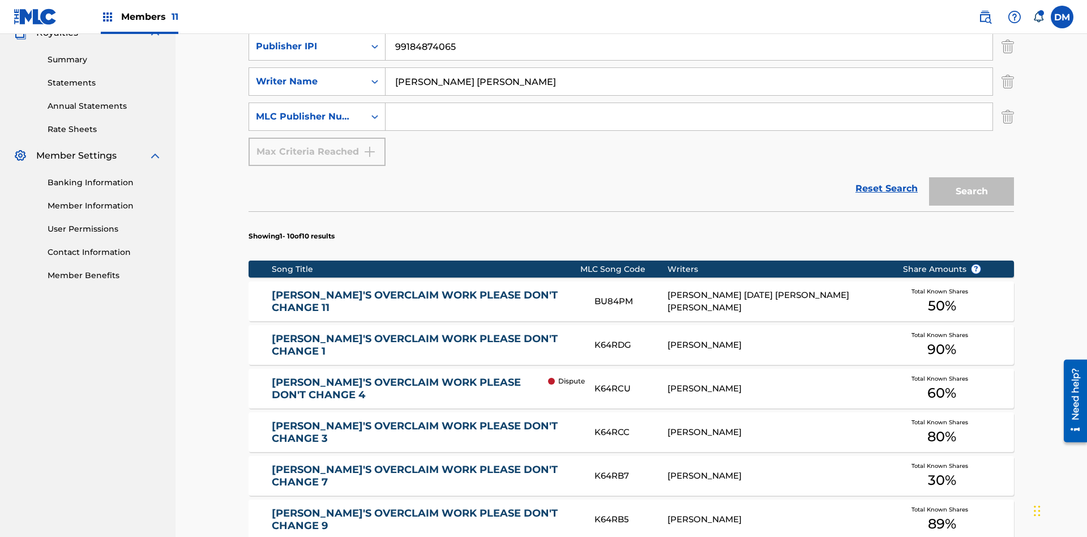
type input "[PERSON_NAME] [PERSON_NAME]"
click at [689, 103] on input "Search Form" at bounding box center [689, 116] width 607 height 27
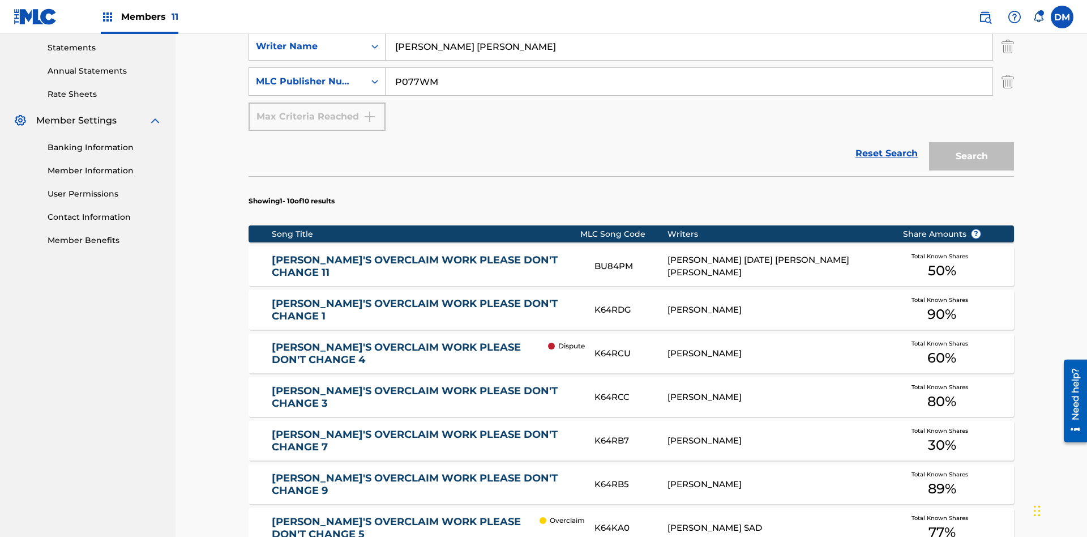
type input "P077WM"
click at [972, 142] on button "Search" at bounding box center [971, 156] width 85 height 28
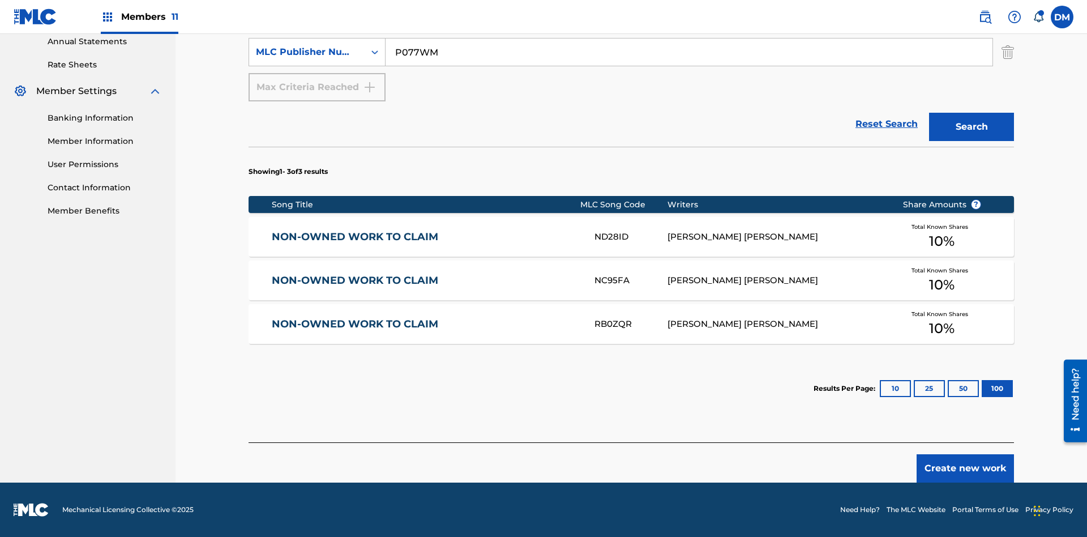
click at [982, 388] on button "100" at bounding box center [997, 388] width 31 height 17
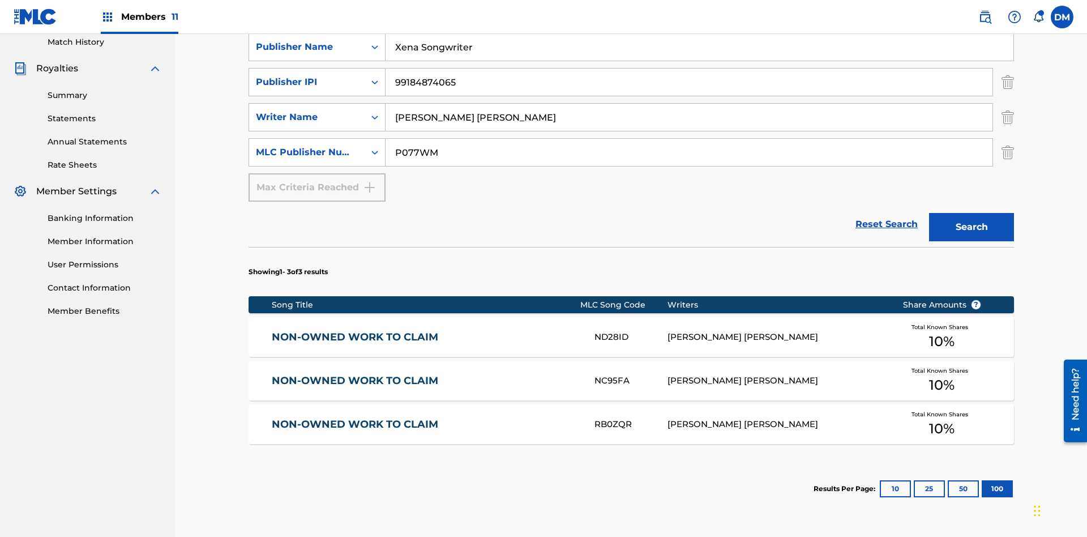
click at [1008, 82] on img "Search Form" at bounding box center [1008, 82] width 12 height 28
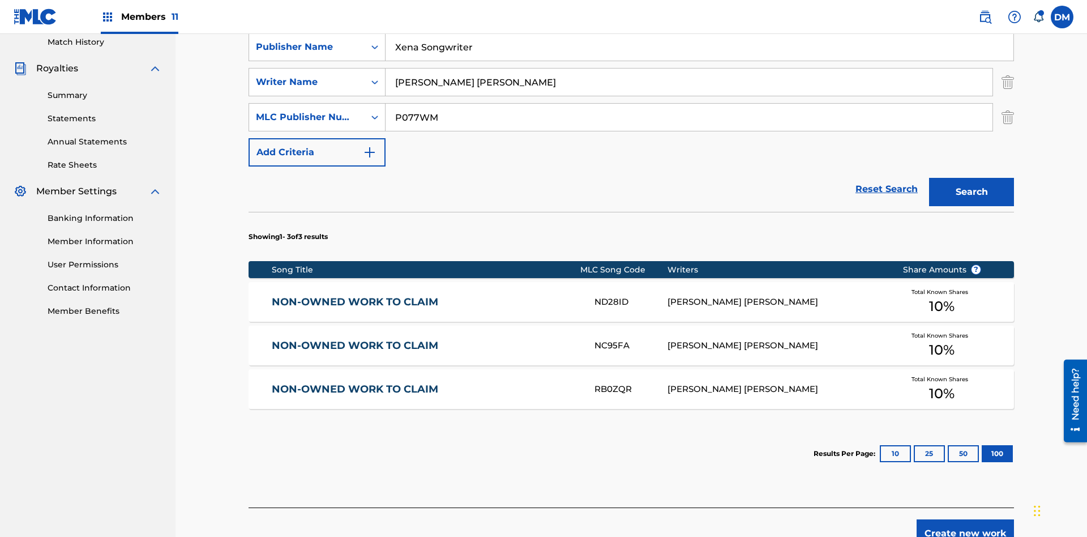
click at [1008, 82] on img "Search Form" at bounding box center [1008, 82] width 12 height 28
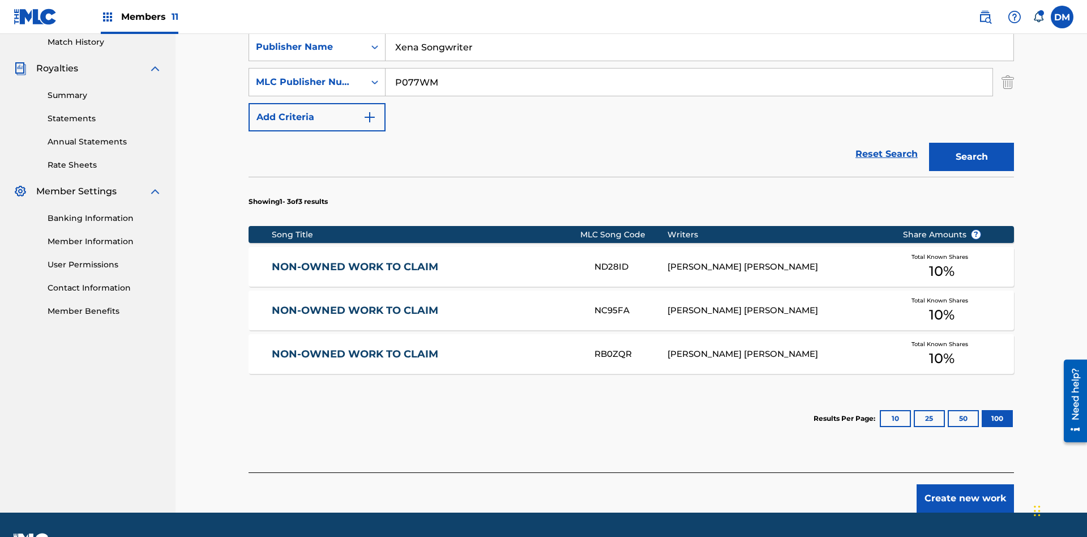
click at [699, 25] on input "NON-OWNED WORK TO CLAIM" at bounding box center [700, 11] width 628 height 27
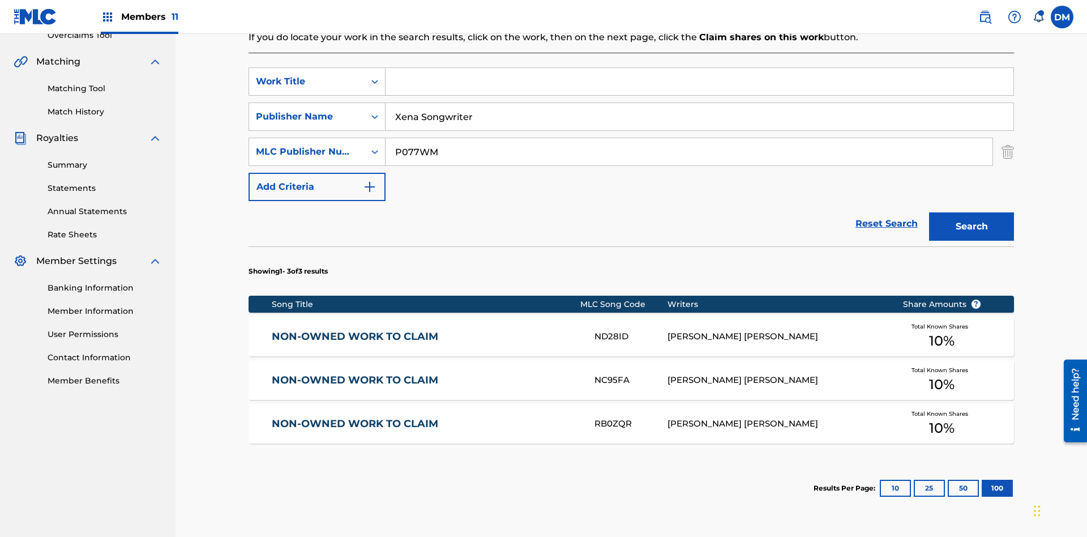
click at [699, 103] on input "Xena Songwriter" at bounding box center [700, 116] width 628 height 27
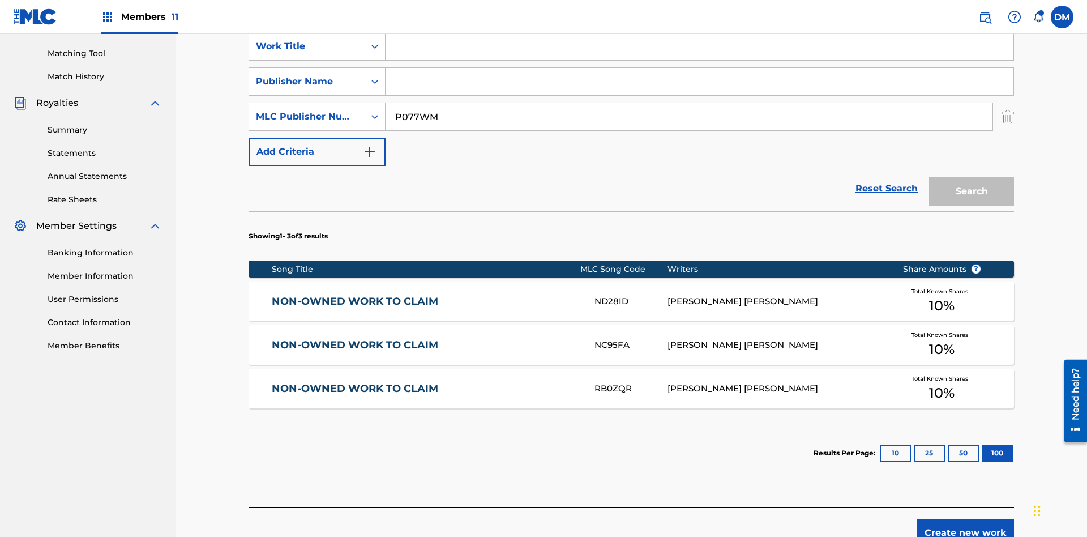
click at [689, 103] on input "P077WM" at bounding box center [689, 116] width 607 height 27
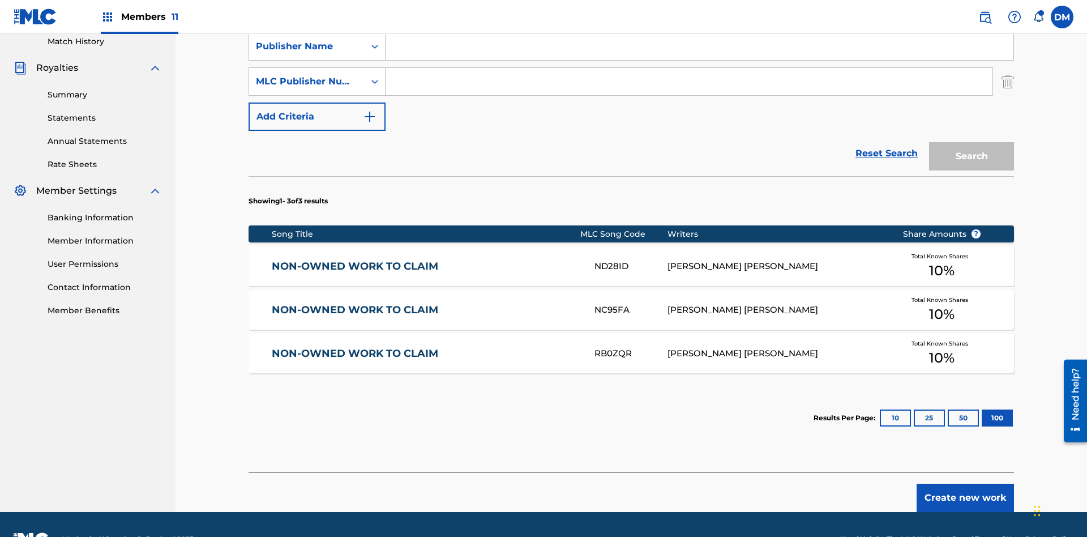
click at [307, 18] on div "Work Title" at bounding box center [307, 12] width 102 height 14
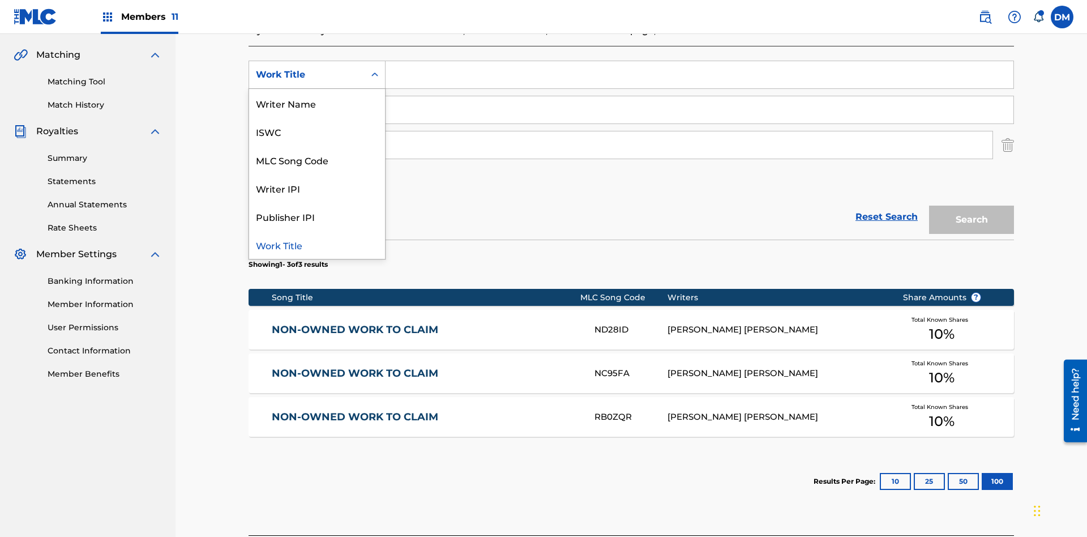
click at [317, 131] on div "ISWC" at bounding box center [317, 131] width 136 height 28
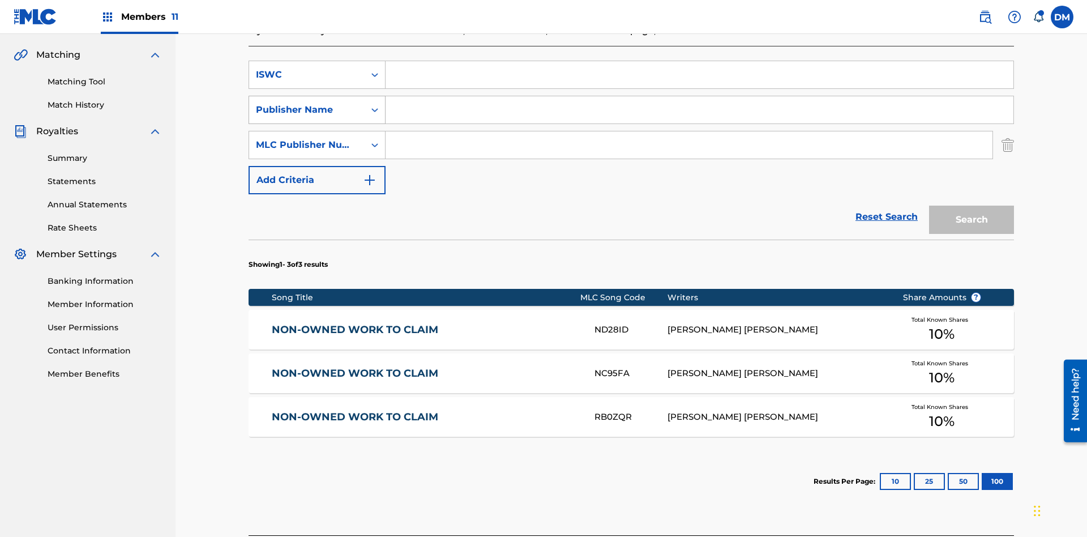
click at [307, 103] on div "Publisher Name" at bounding box center [307, 110] width 102 height 14
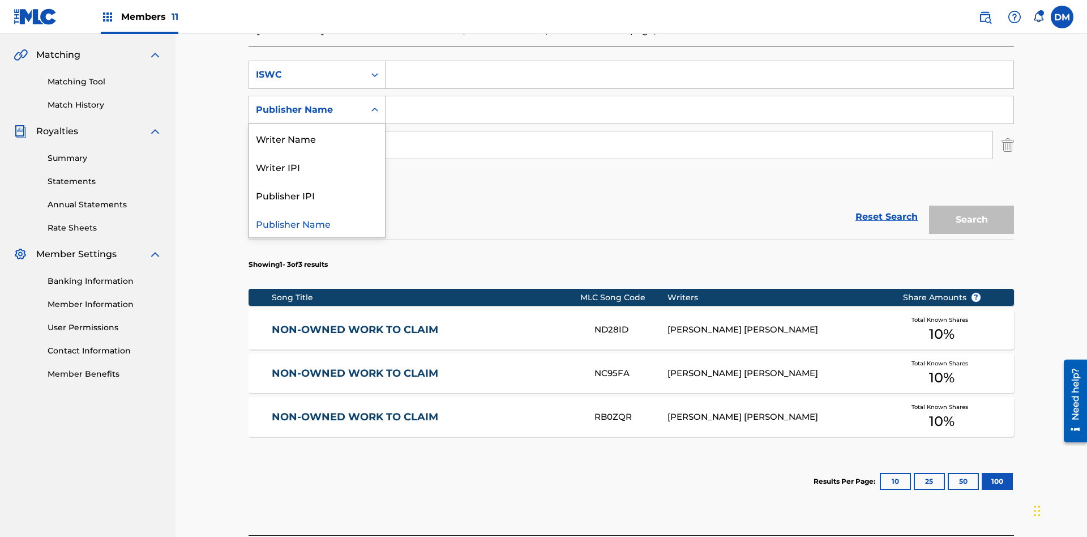
scroll to position [289, 0]
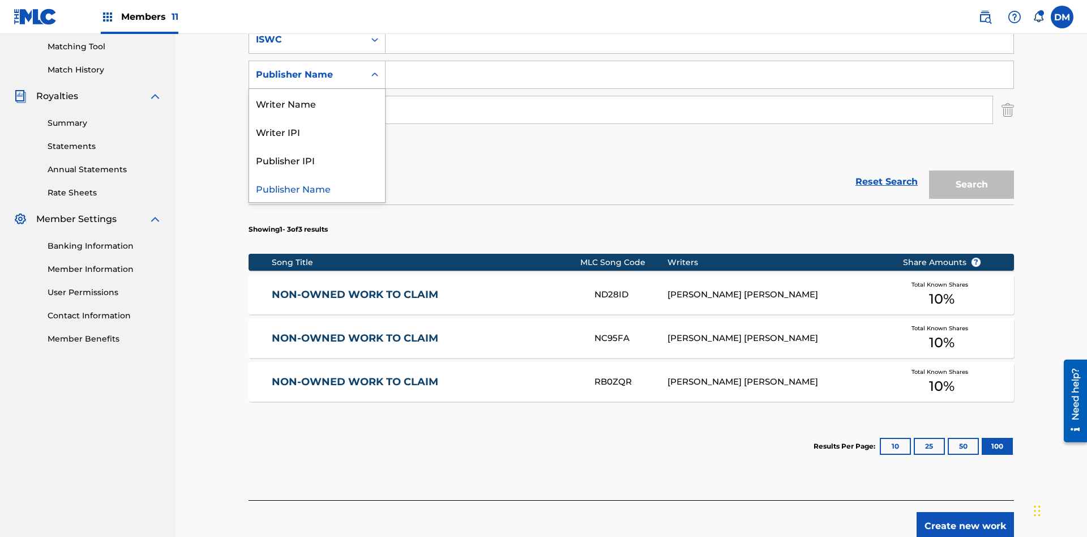
click at [317, 131] on div "Writer IPI" at bounding box center [317, 131] width 136 height 28
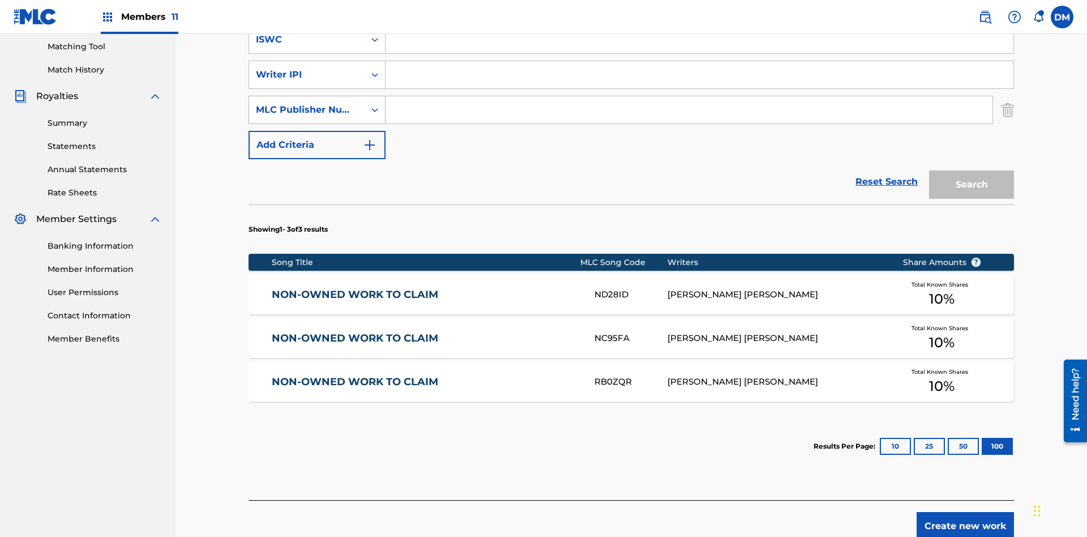
click at [307, 103] on div "MLC Publisher Number" at bounding box center [307, 110] width 102 height 14
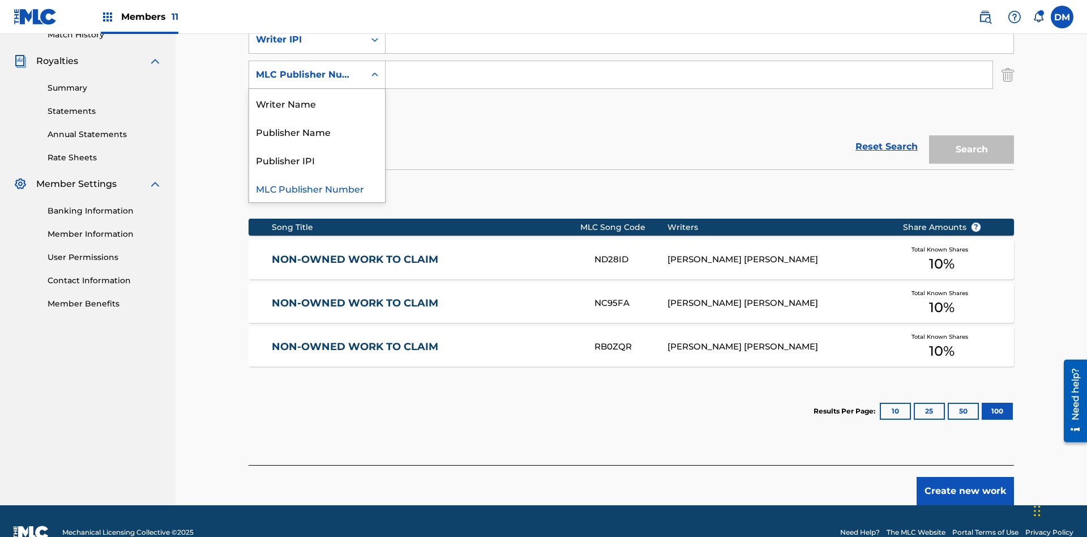
click at [317, 160] on div "Publisher IPI" at bounding box center [317, 160] width 136 height 28
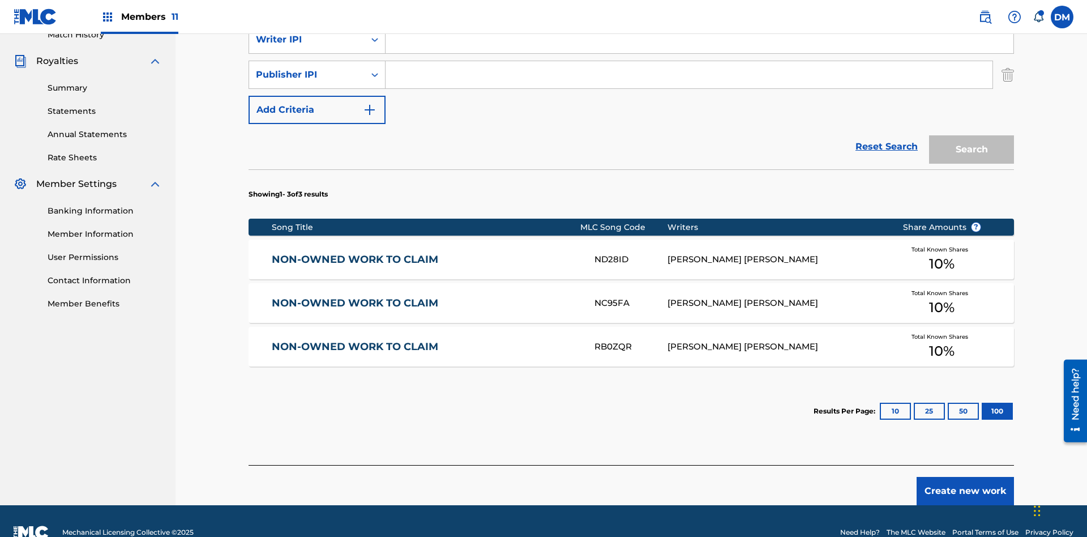
click at [699, 18] on input "Search Form" at bounding box center [700, 4] width 628 height 27
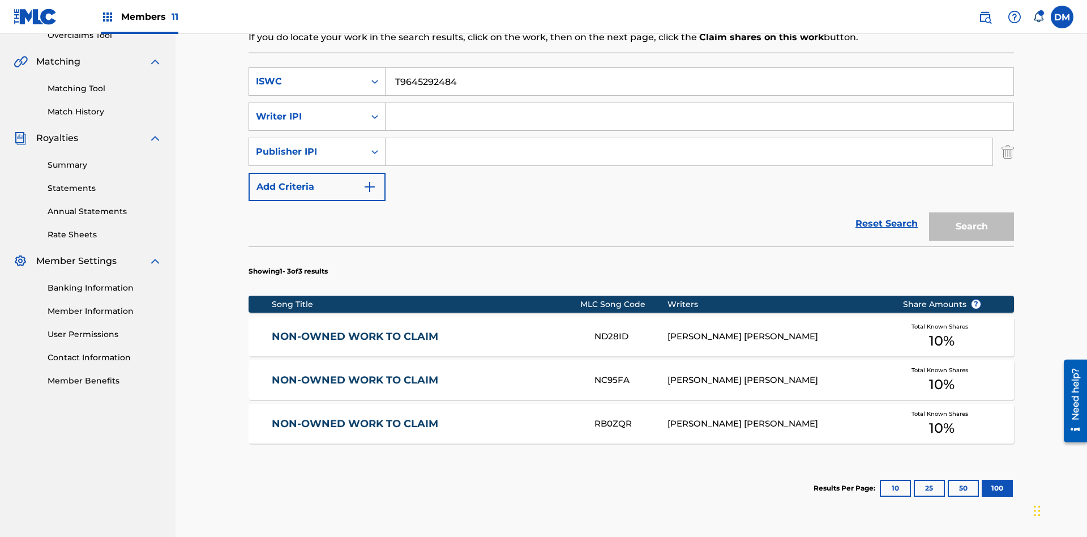
type input "T9645292484"
click at [699, 103] on input "Search Form" at bounding box center [700, 116] width 628 height 27
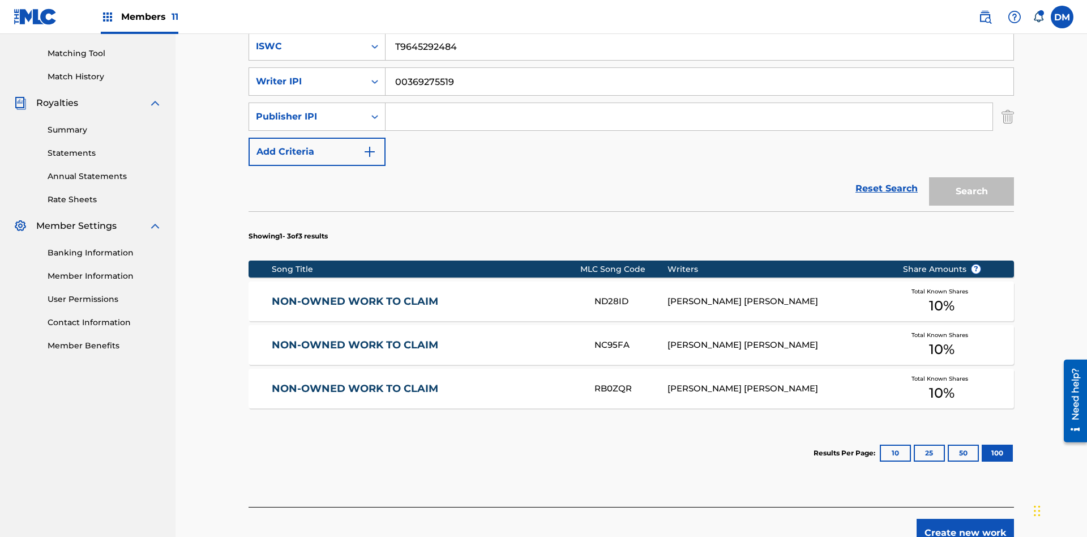
type input "00369275519"
click at [689, 103] on input "Search Form" at bounding box center [689, 116] width 607 height 27
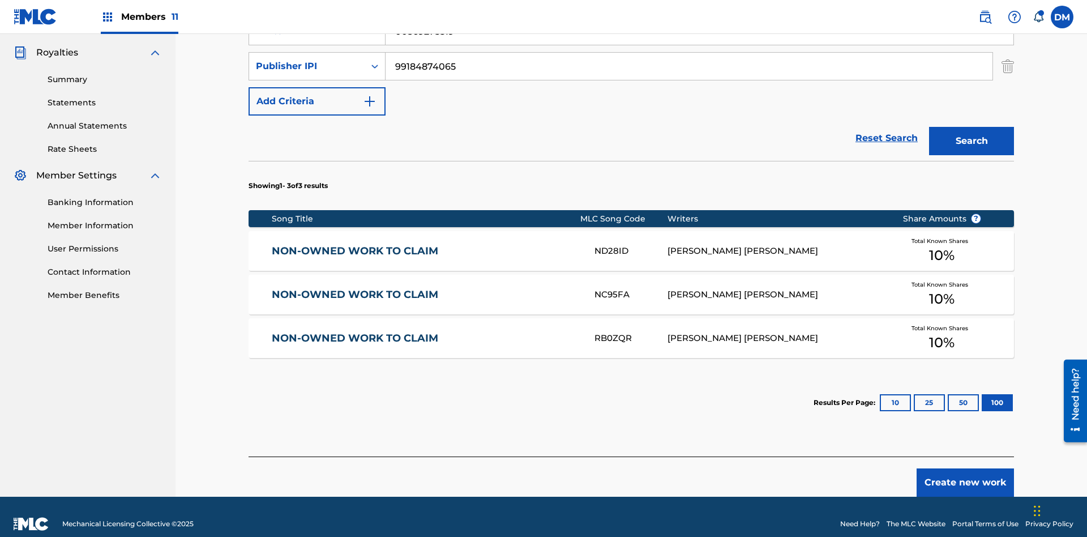
type input "99184874065"
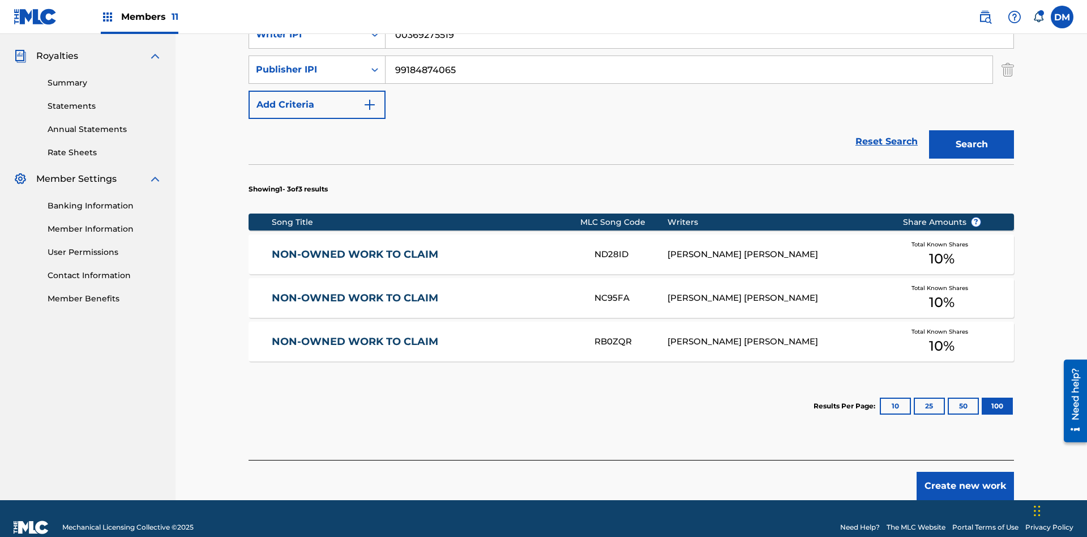
click at [972, 130] on button "Search" at bounding box center [971, 144] width 85 height 28
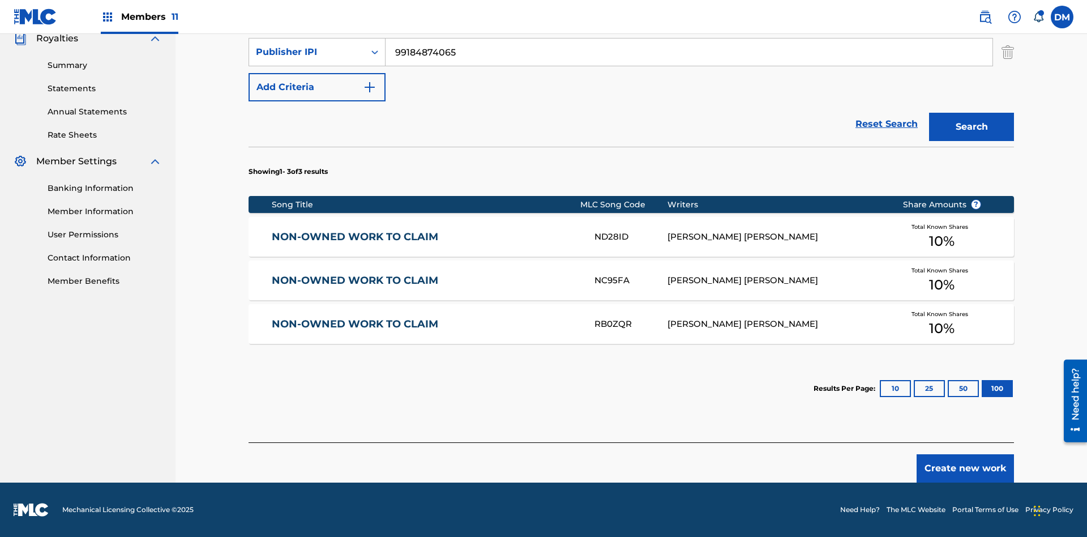
click at [982, 388] on button "100" at bounding box center [997, 388] width 31 height 17
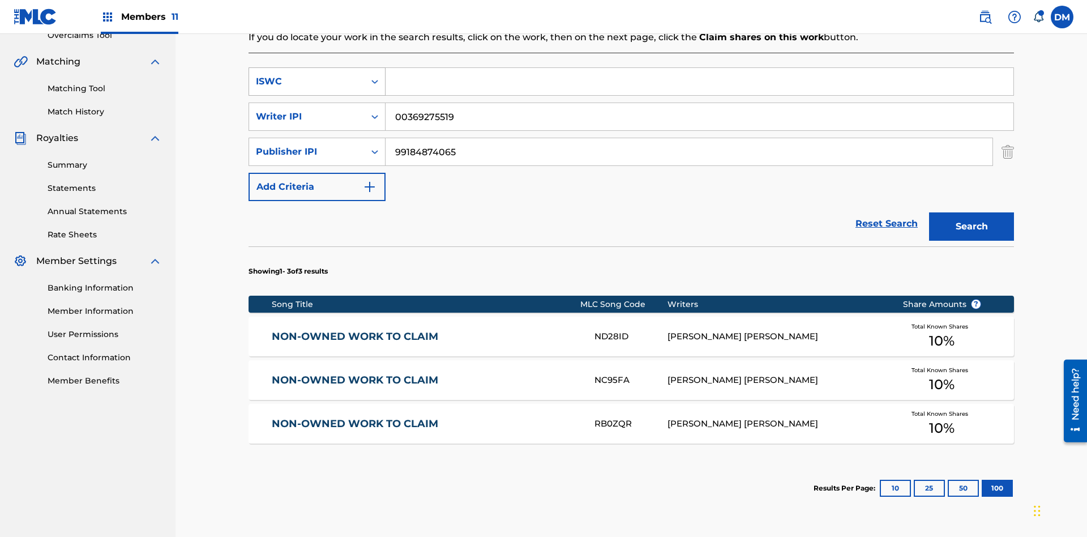
click at [307, 75] on div "ISWC" at bounding box center [307, 82] width 102 height 14
